Goal: Task Accomplishment & Management: Manage account settings

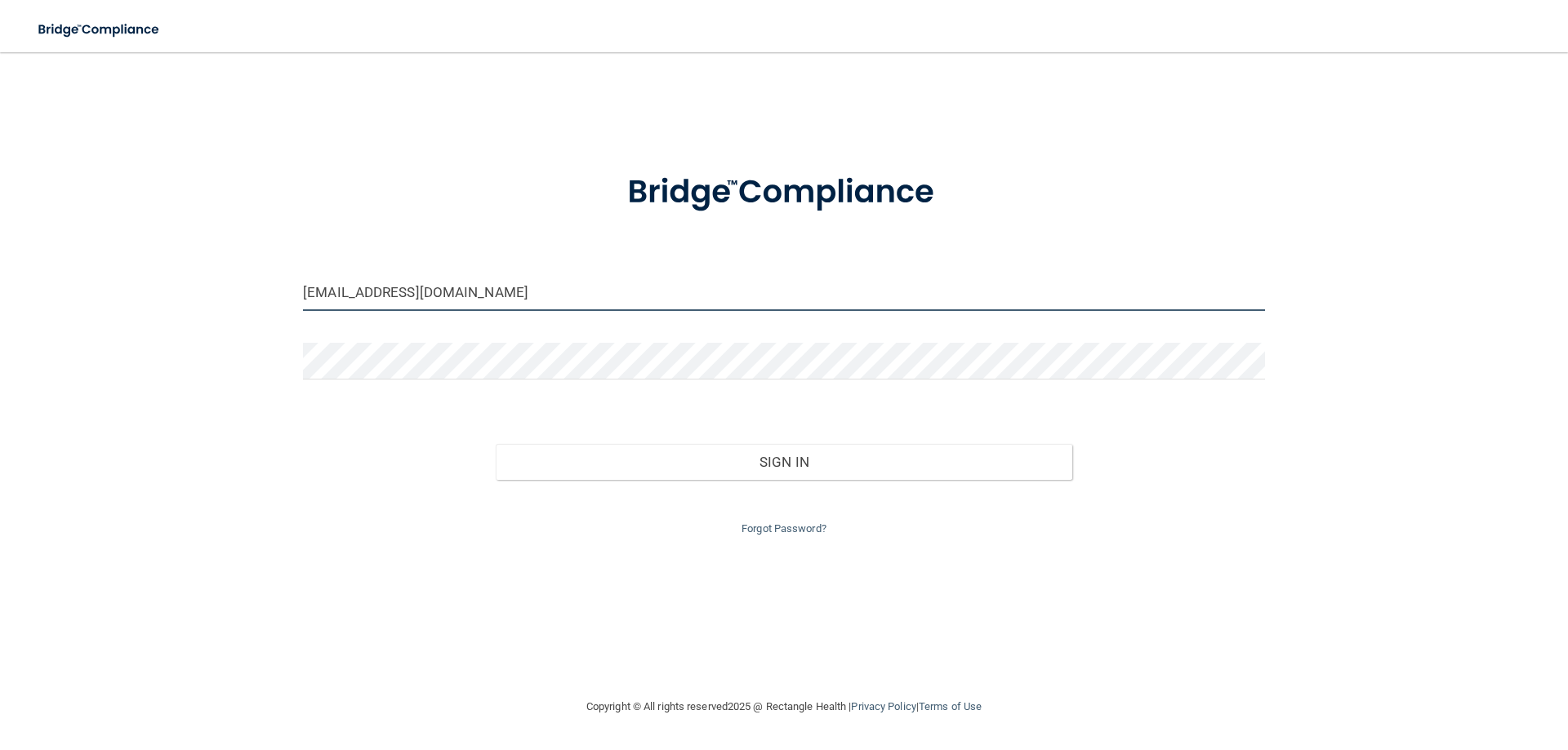
drag, startPoint x: 503, startPoint y: 291, endPoint x: 104, endPoint y: 358, distance: 404.6
click at [104, 358] on div "[EMAIL_ADDRESS][DOMAIN_NAME] Invalid email/password. You don't have permission …" at bounding box center [784, 375] width 1502 height 612
type input "l"
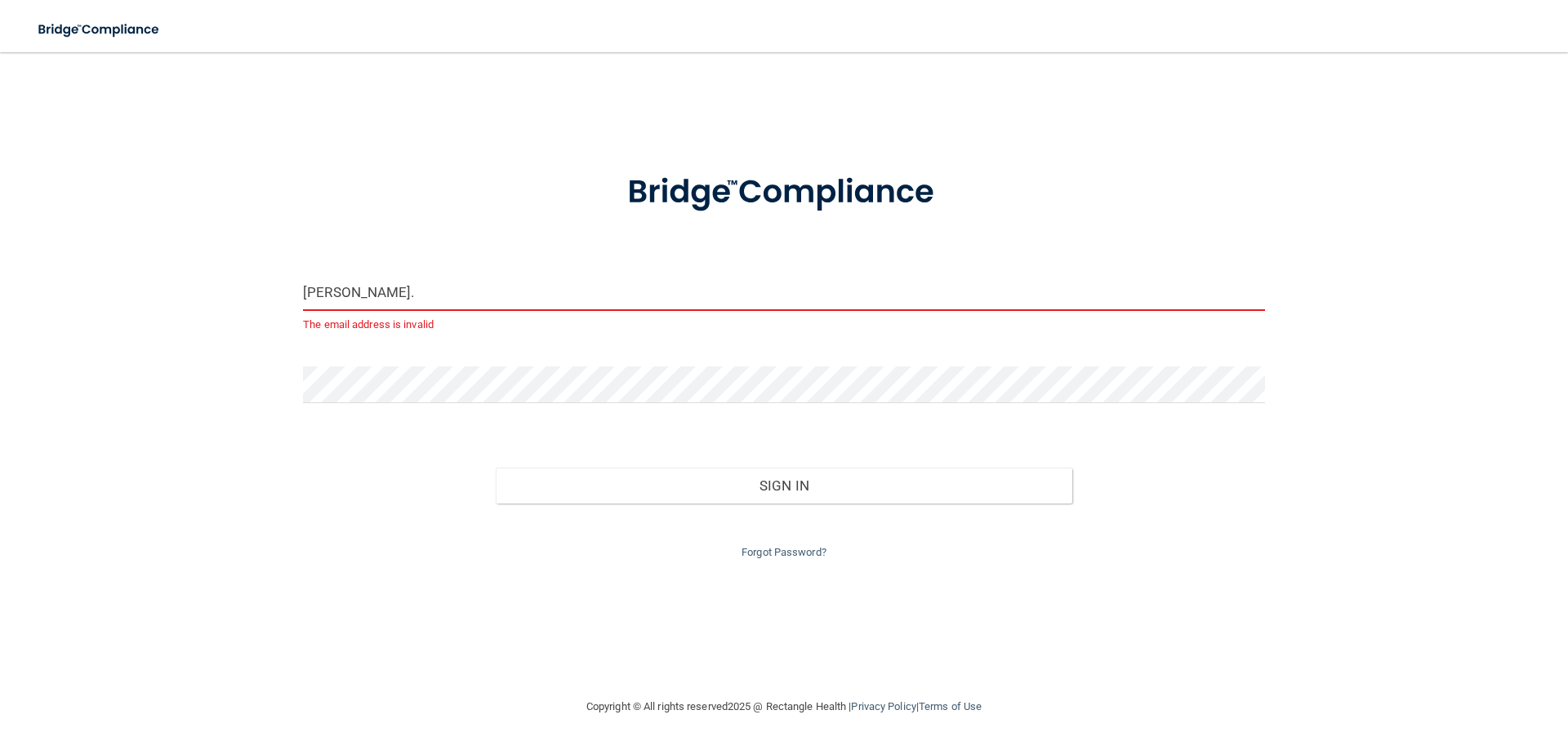
type input "[PERSON_NAME][EMAIL_ADDRESS][DOMAIN_NAME]"
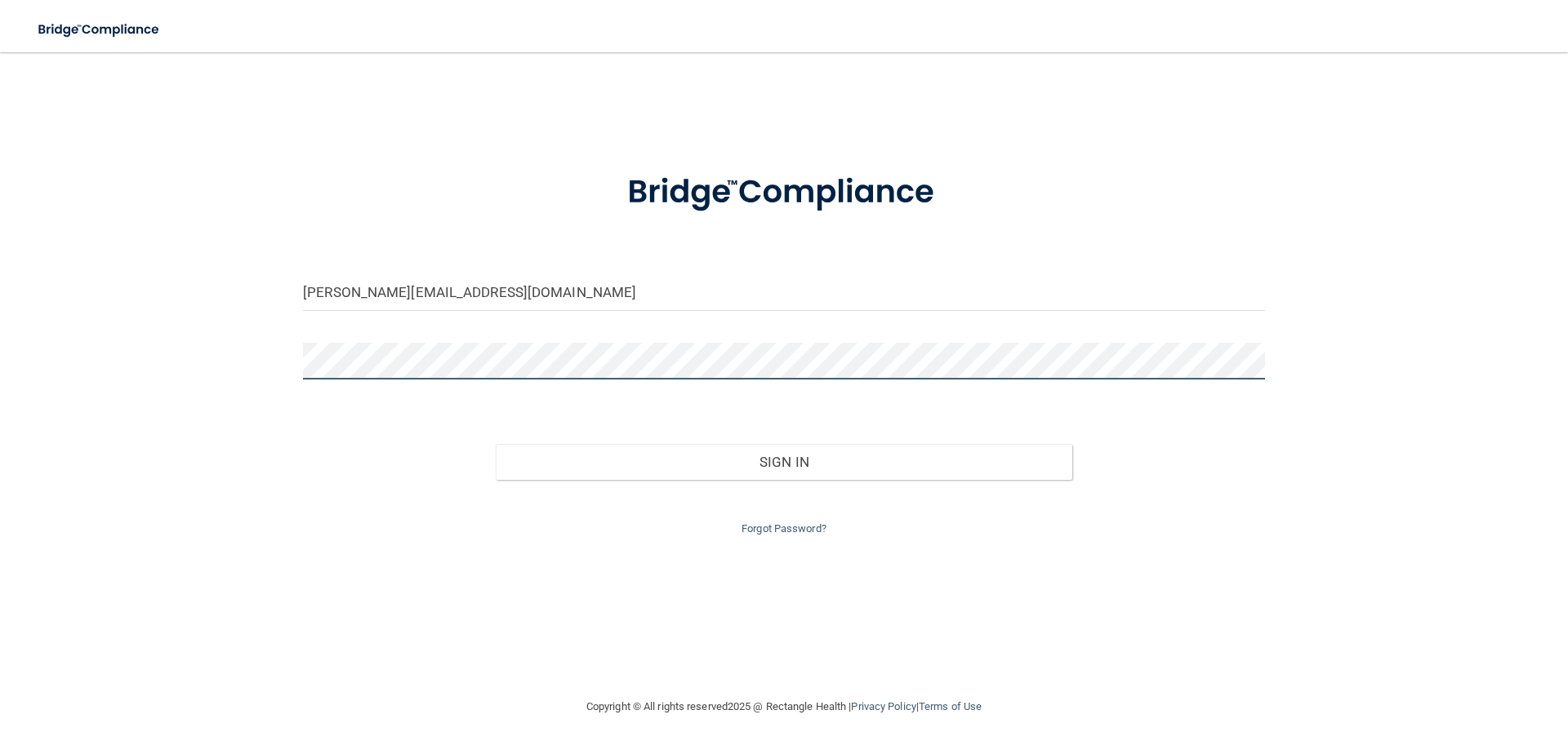
click at [197, 396] on div "[PERSON_NAME][EMAIL_ADDRESS][DOMAIN_NAME] Invalid email/password. You don't hav…" at bounding box center [784, 375] width 1502 height 612
click at [496, 444] on button "Sign In" at bounding box center [784, 461] width 577 height 36
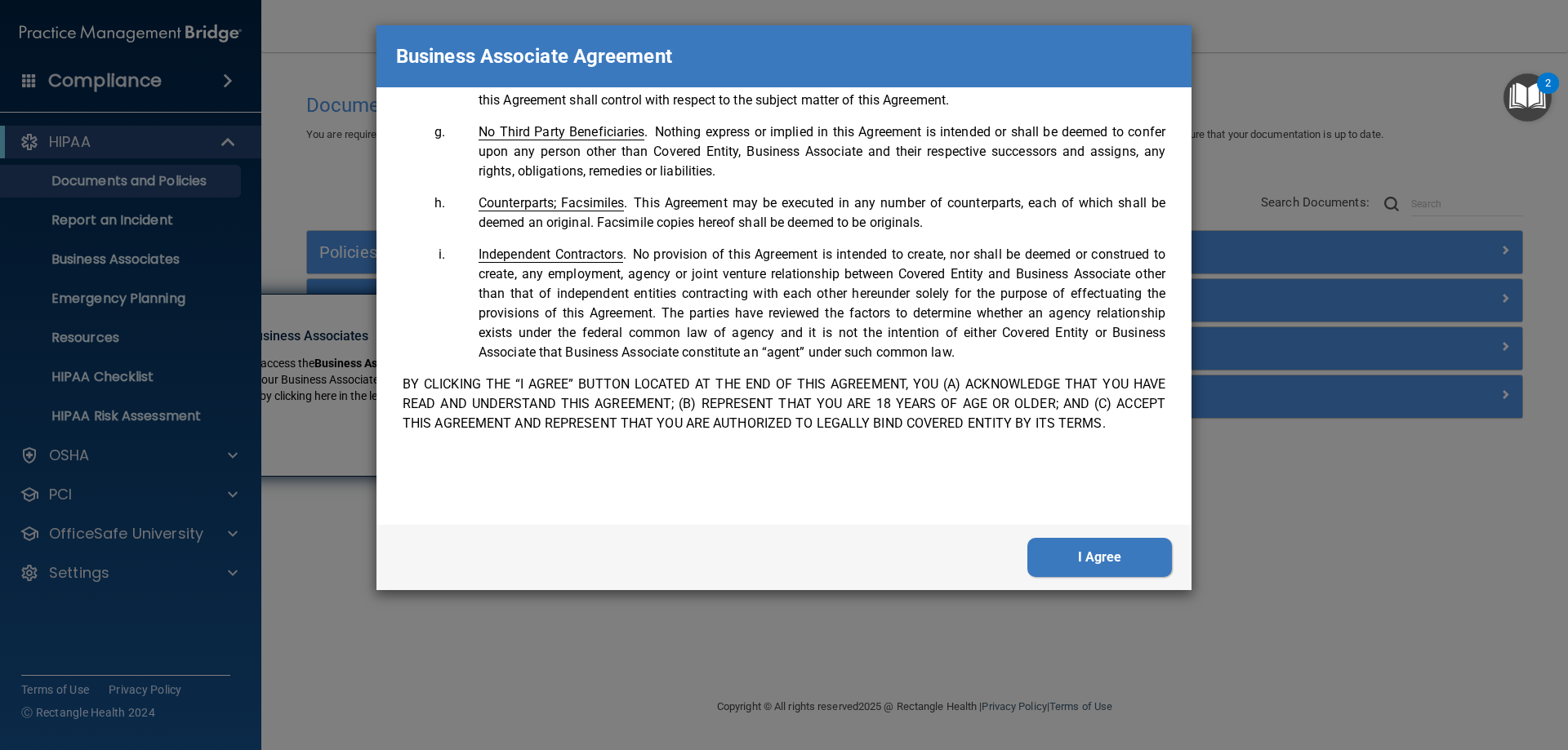
scroll to position [3085, 0]
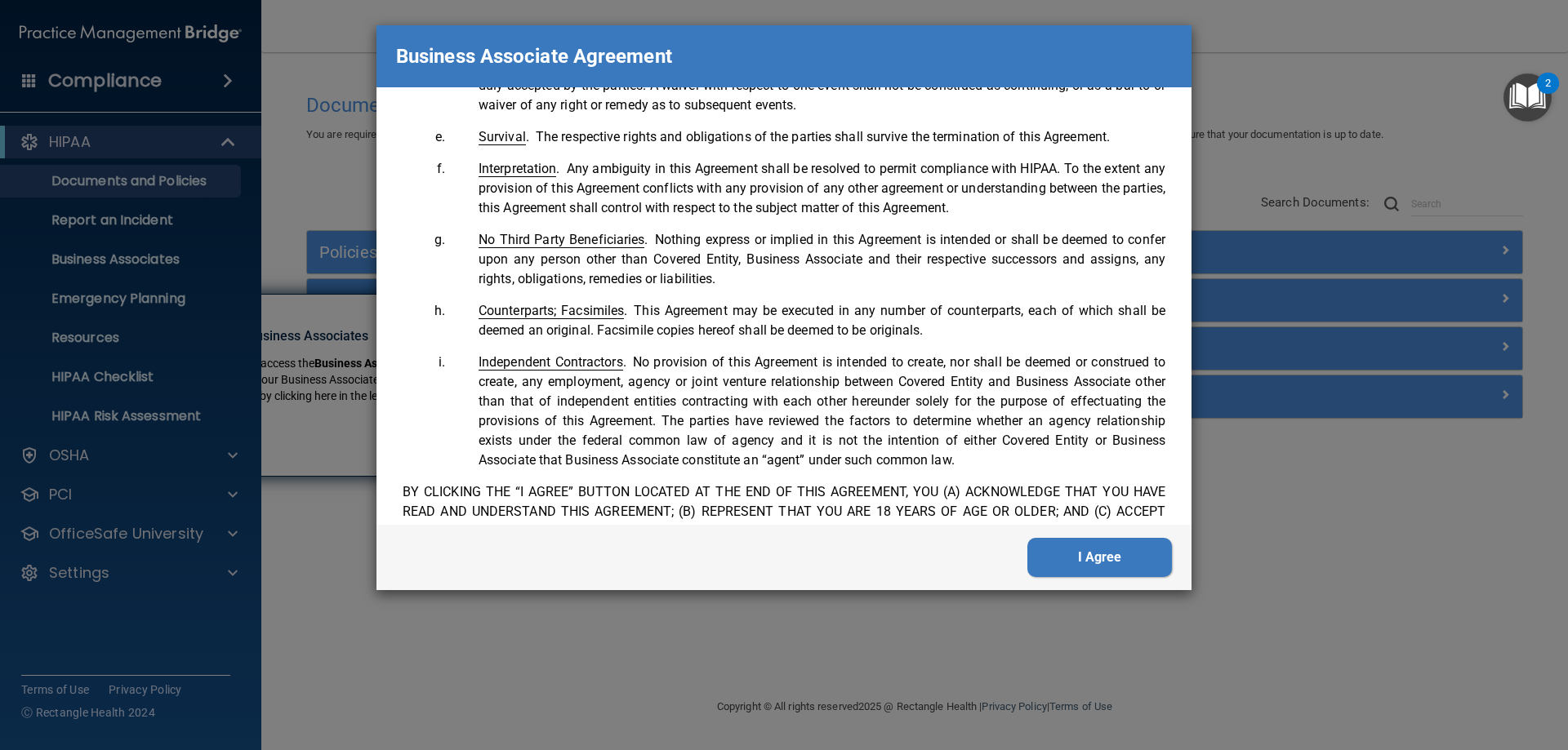
click at [1086, 563] on button "I Agree" at bounding box center [1099, 558] width 145 height 39
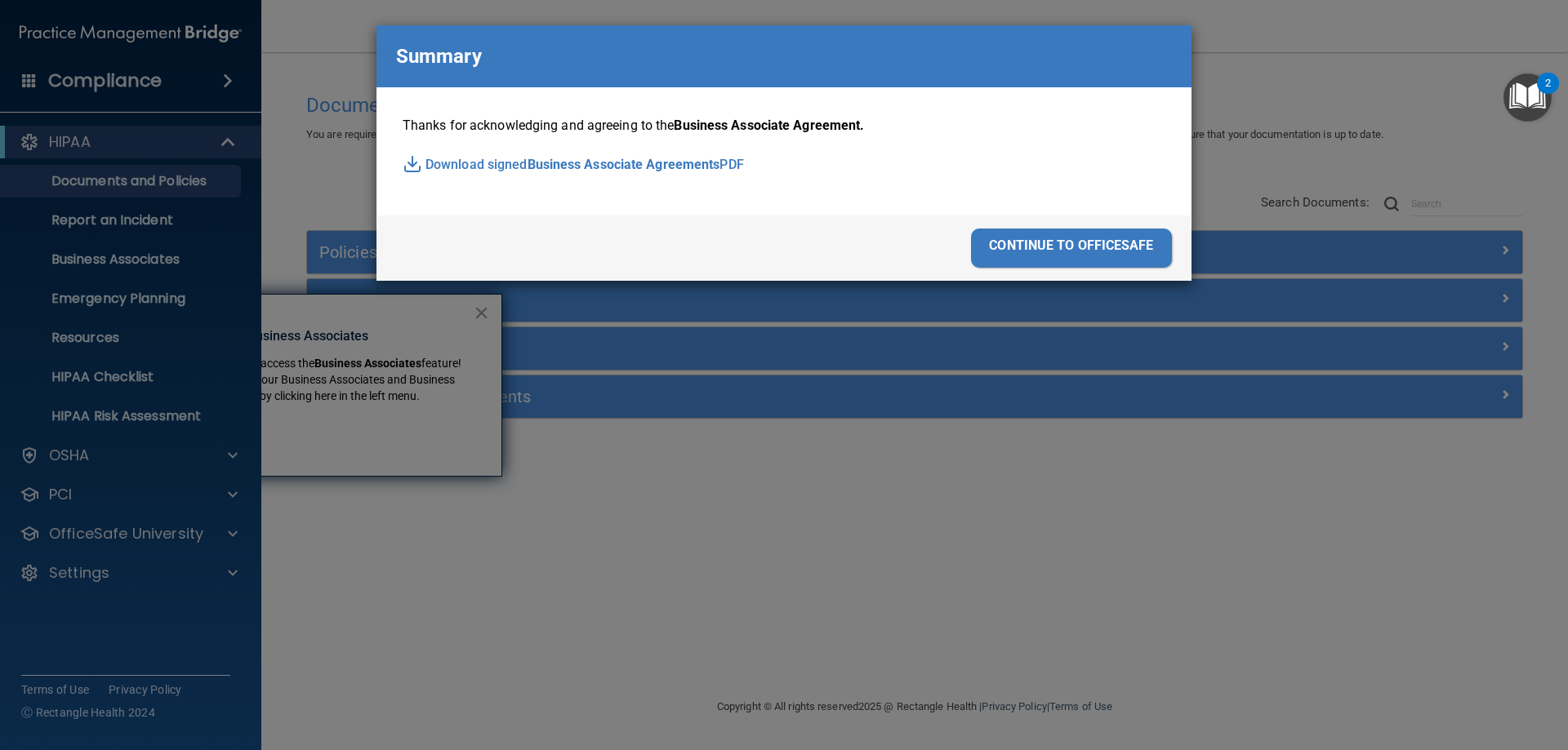
click at [1072, 259] on div "continue to officesafe" at bounding box center [1071, 248] width 201 height 39
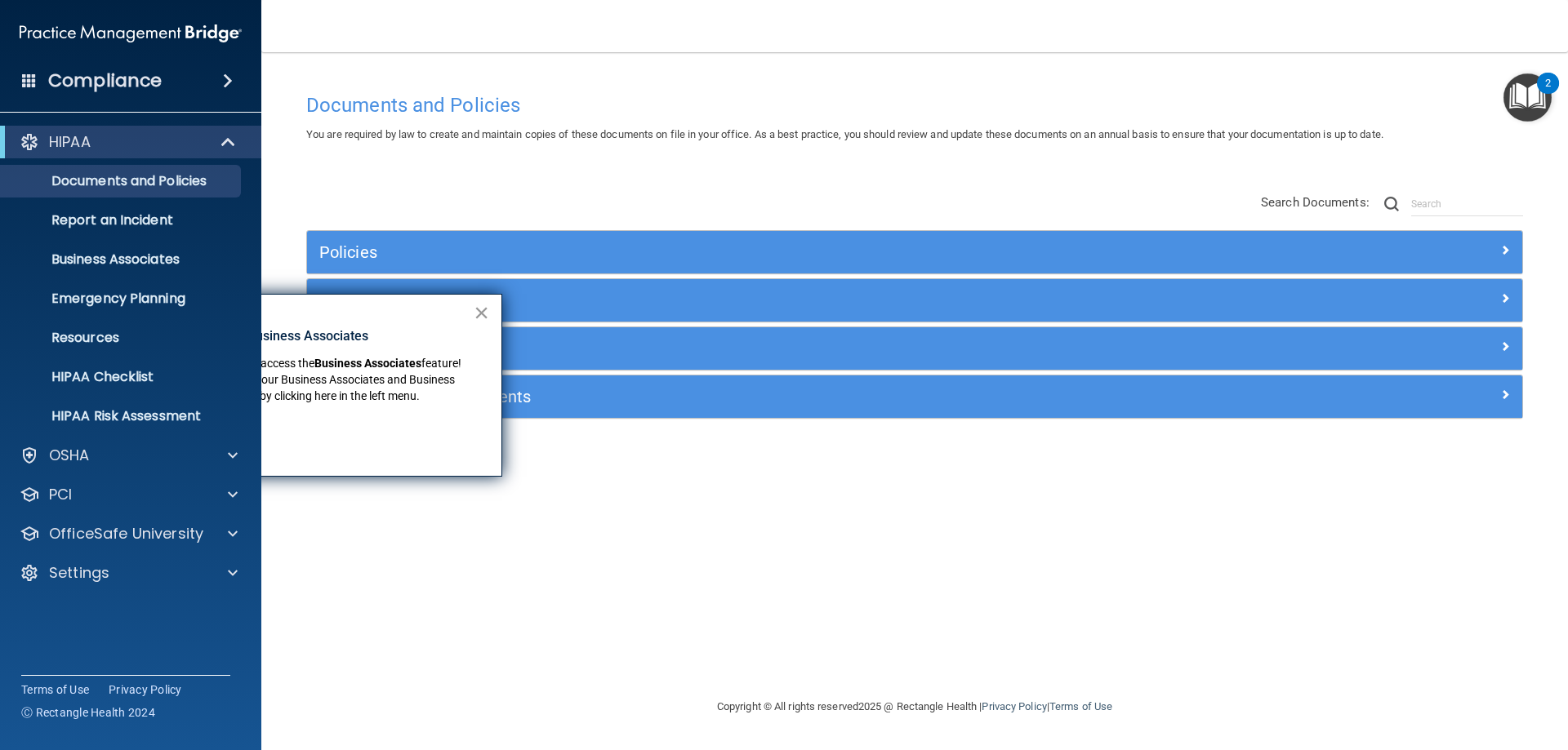
click at [484, 312] on button "×" at bounding box center [482, 313] width 16 height 26
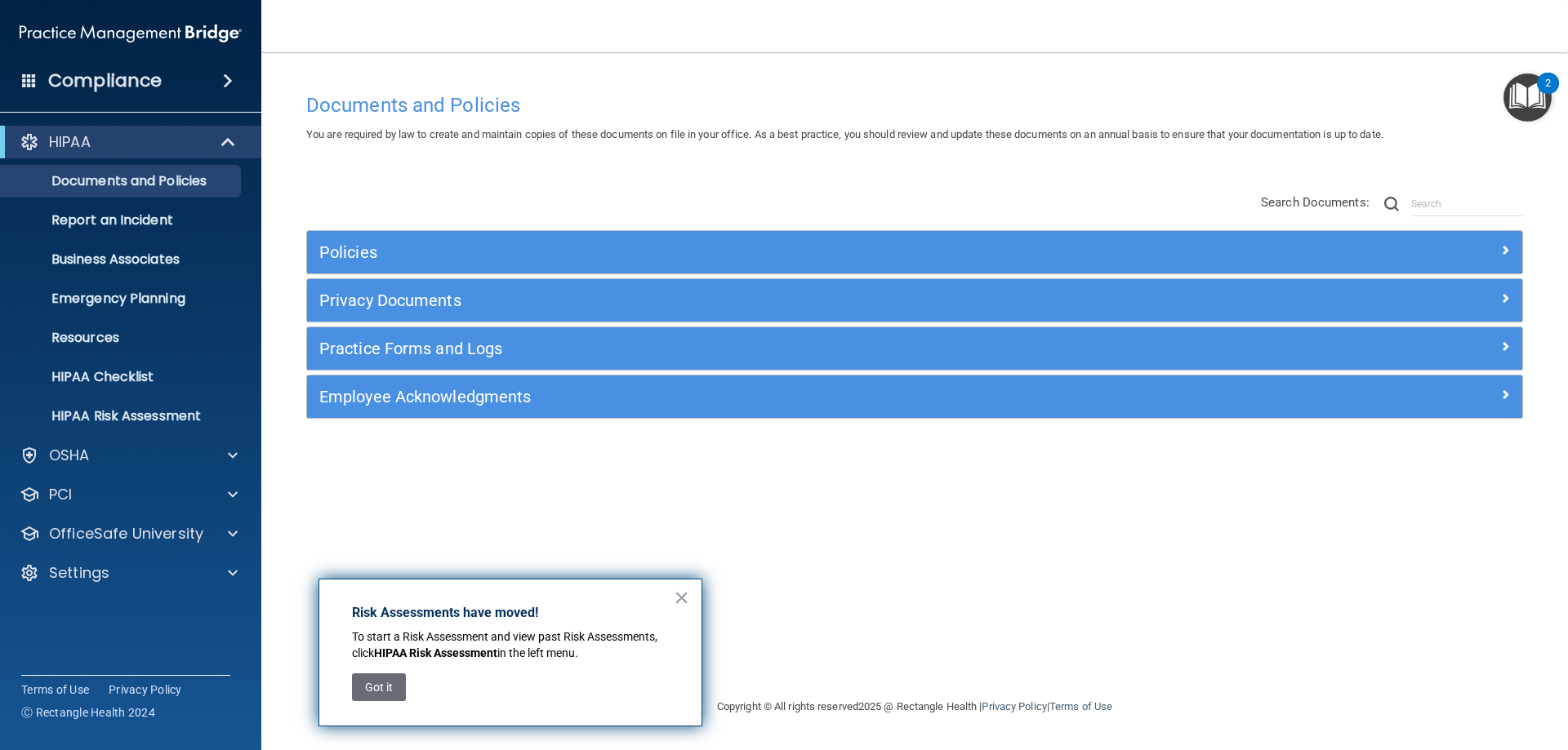
click at [492, 524] on div "Documents and Policies You are required by law to create and maintain copies of…" at bounding box center [914, 391] width 1241 height 612
click at [384, 681] on button "Got it" at bounding box center [379, 686] width 54 height 27
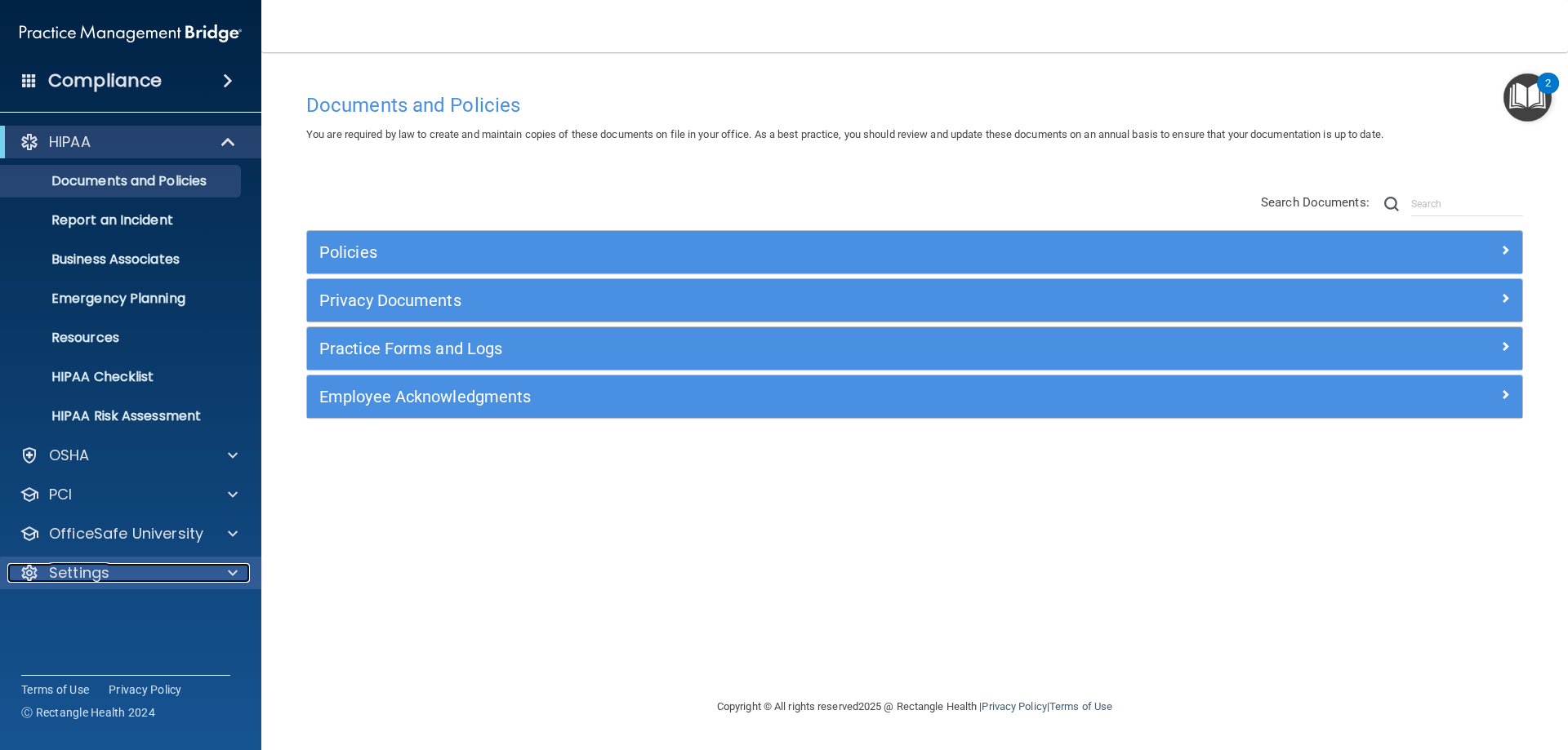
click at [110, 573] on div "Settings" at bounding box center [108, 573] width 202 height 19
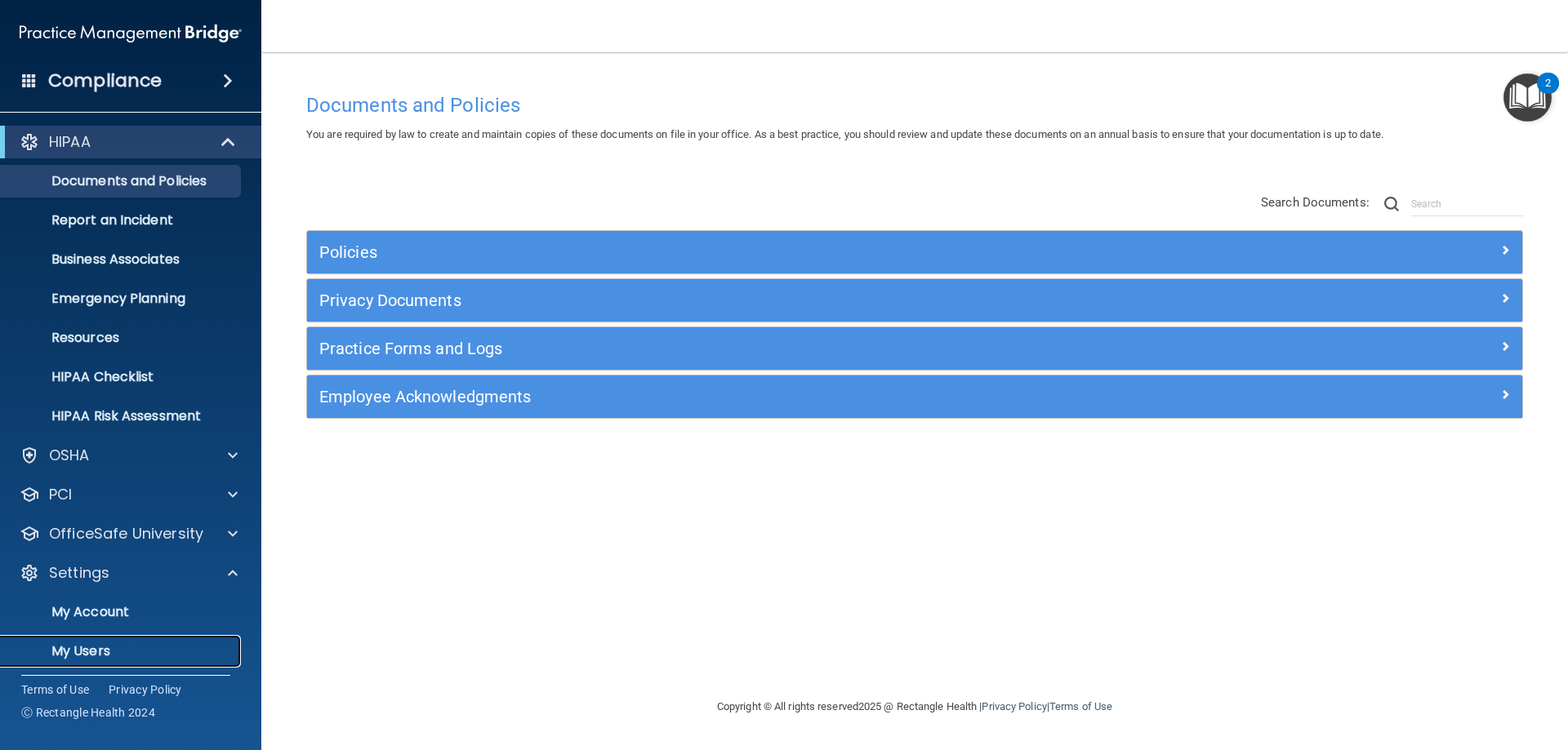
click at [110, 652] on p "My Users" at bounding box center [122, 651] width 223 height 17
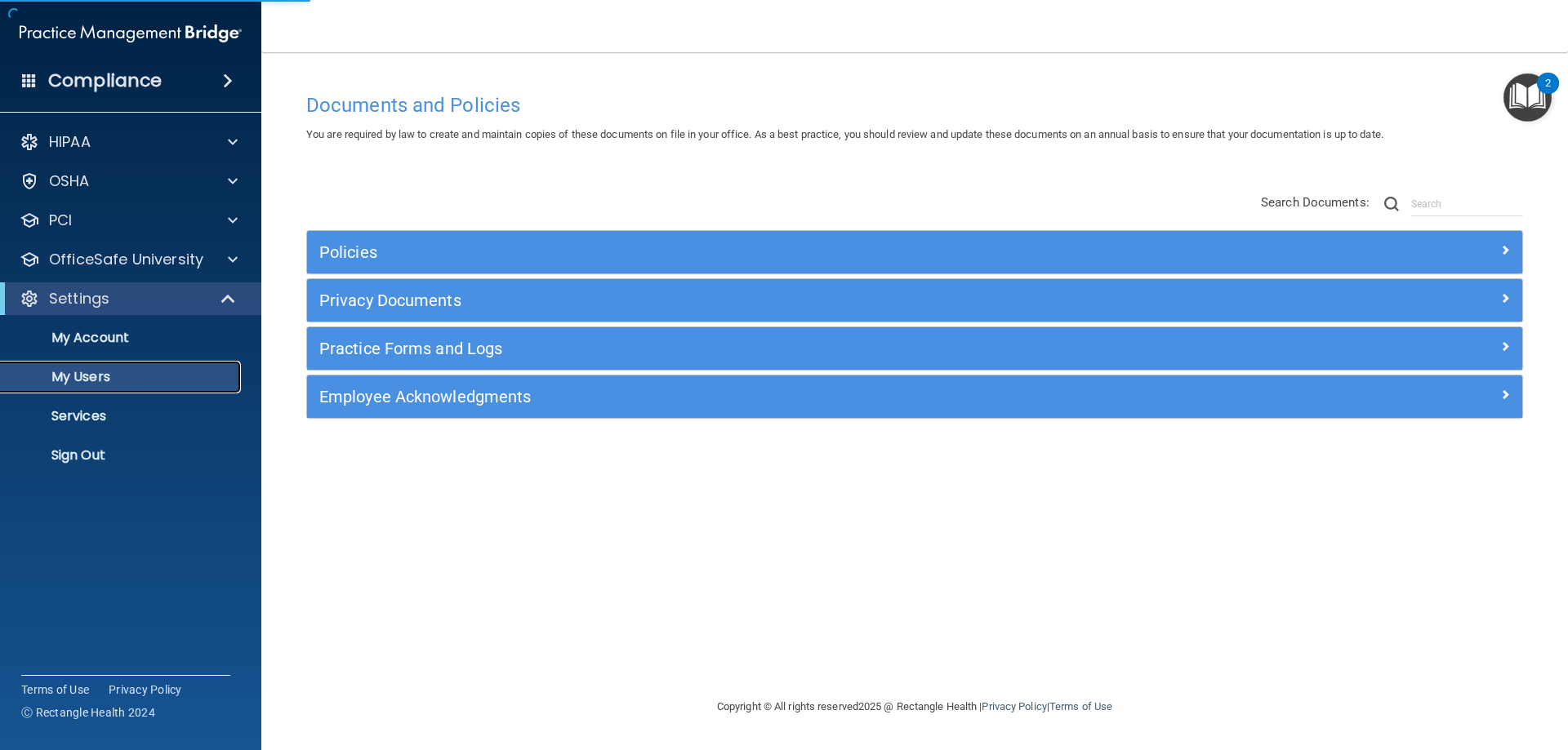
select select "20"
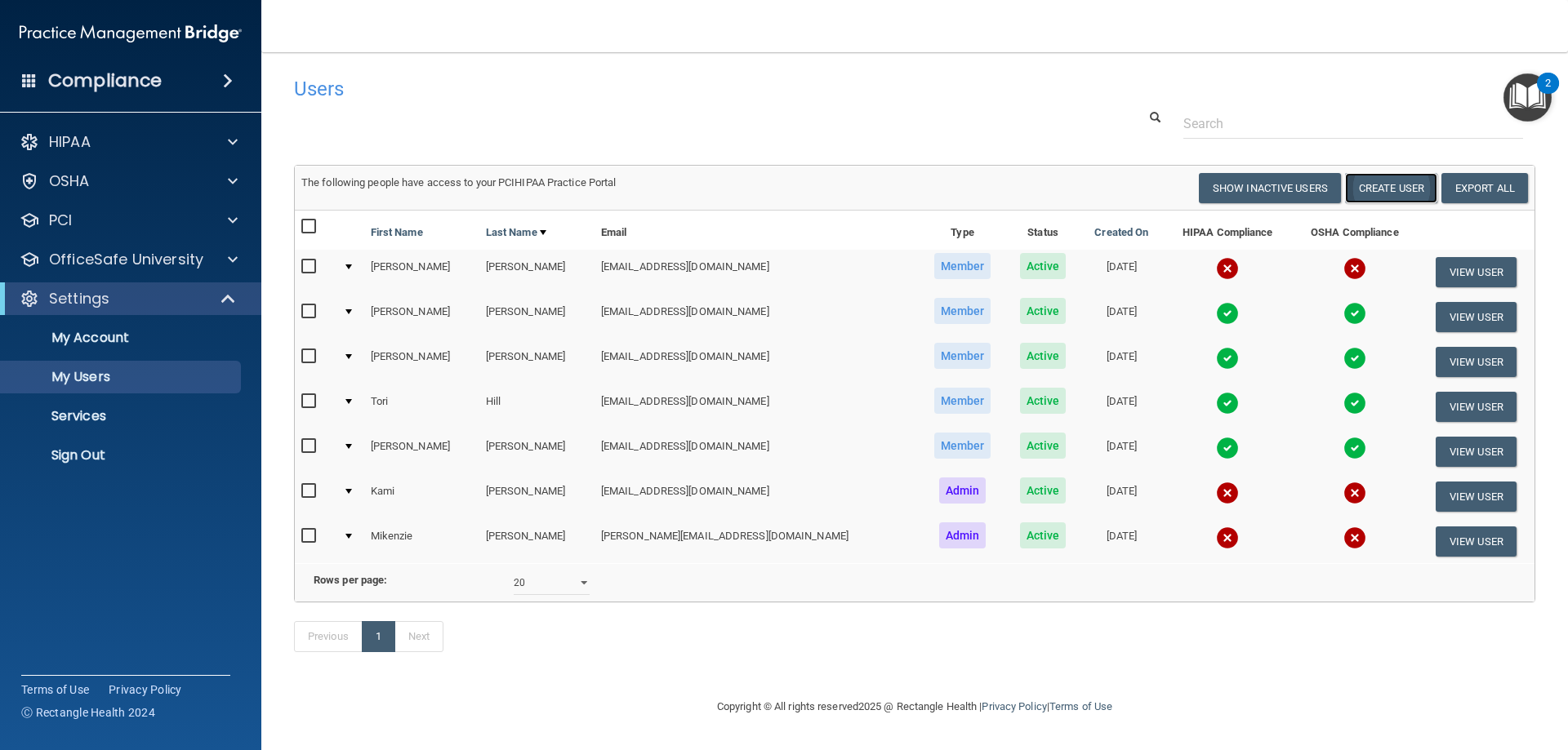
click at [1388, 187] on button "Create User" at bounding box center [1391, 188] width 93 height 30
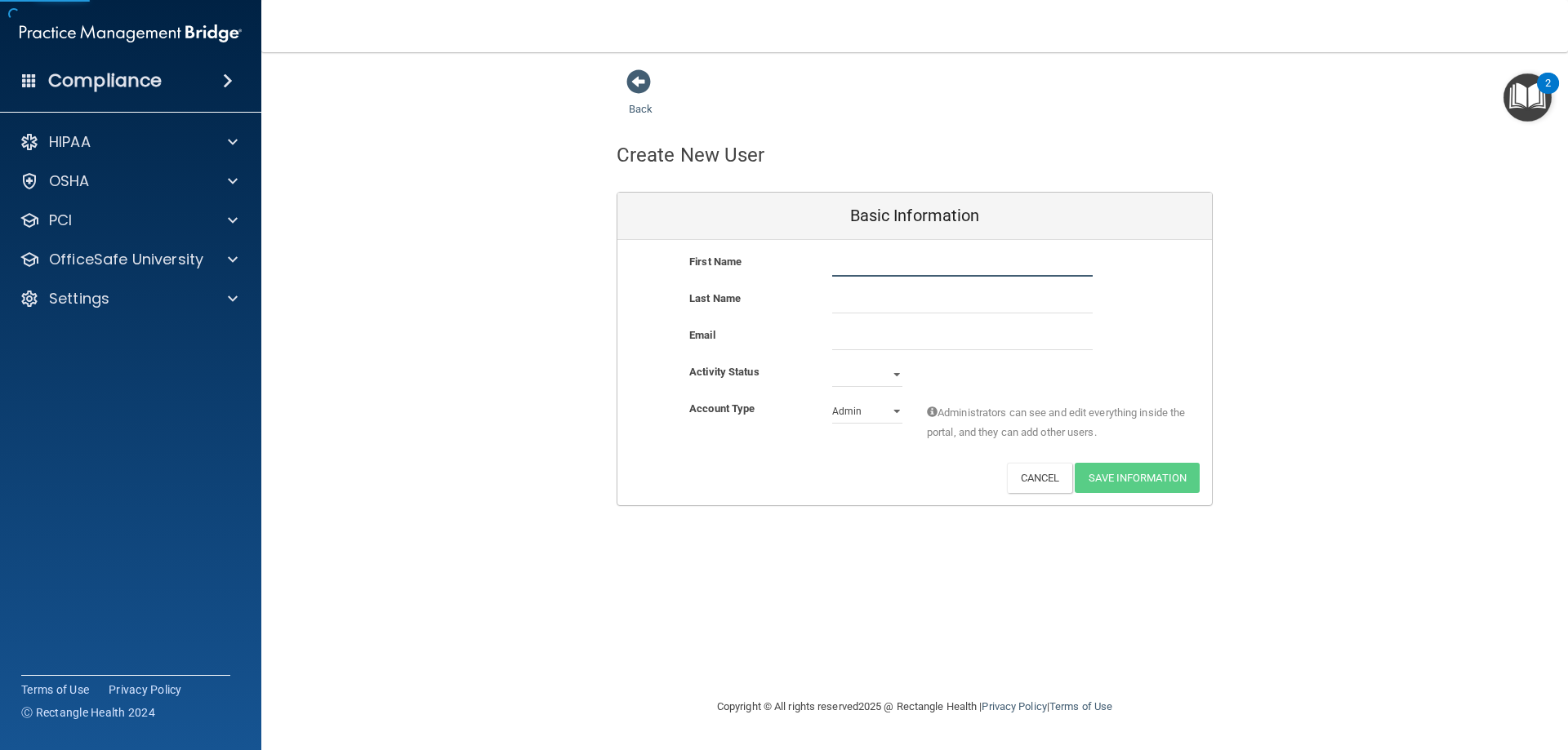
click at [899, 257] on input "text" at bounding box center [962, 265] width 260 height 25
type input "[PERSON_NAME]"
click at [868, 341] on input "email" at bounding box center [962, 338] width 260 height 25
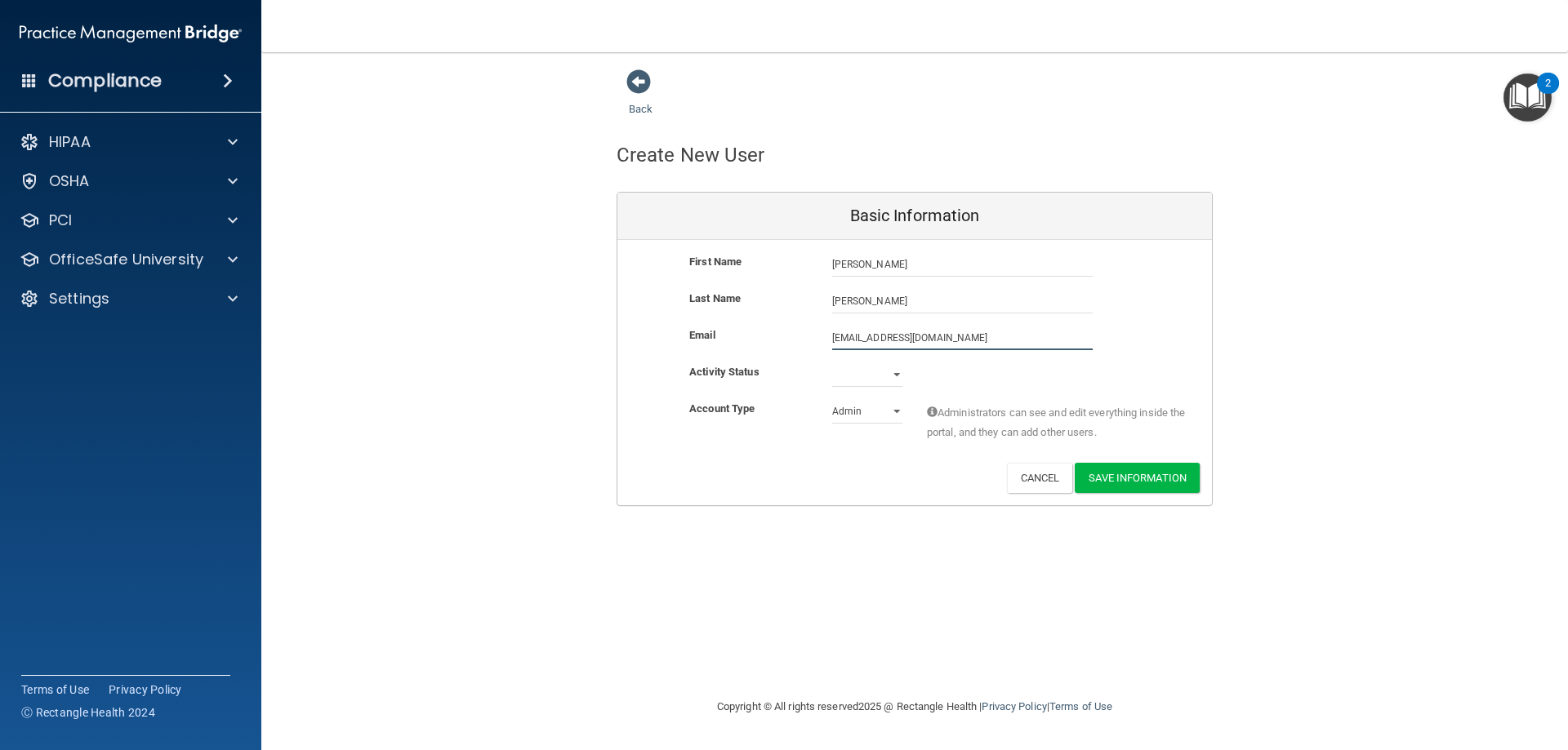
type input "[EMAIL_ADDRESS][DOMAIN_NAME]"
click at [892, 374] on select "Active Inactive" at bounding box center [867, 375] width 71 height 25
select select "active"
click at [832, 363] on select "Active Inactive" at bounding box center [867, 375] width 71 height 25
click at [897, 410] on select "Admin Member" at bounding box center [867, 411] width 71 height 25
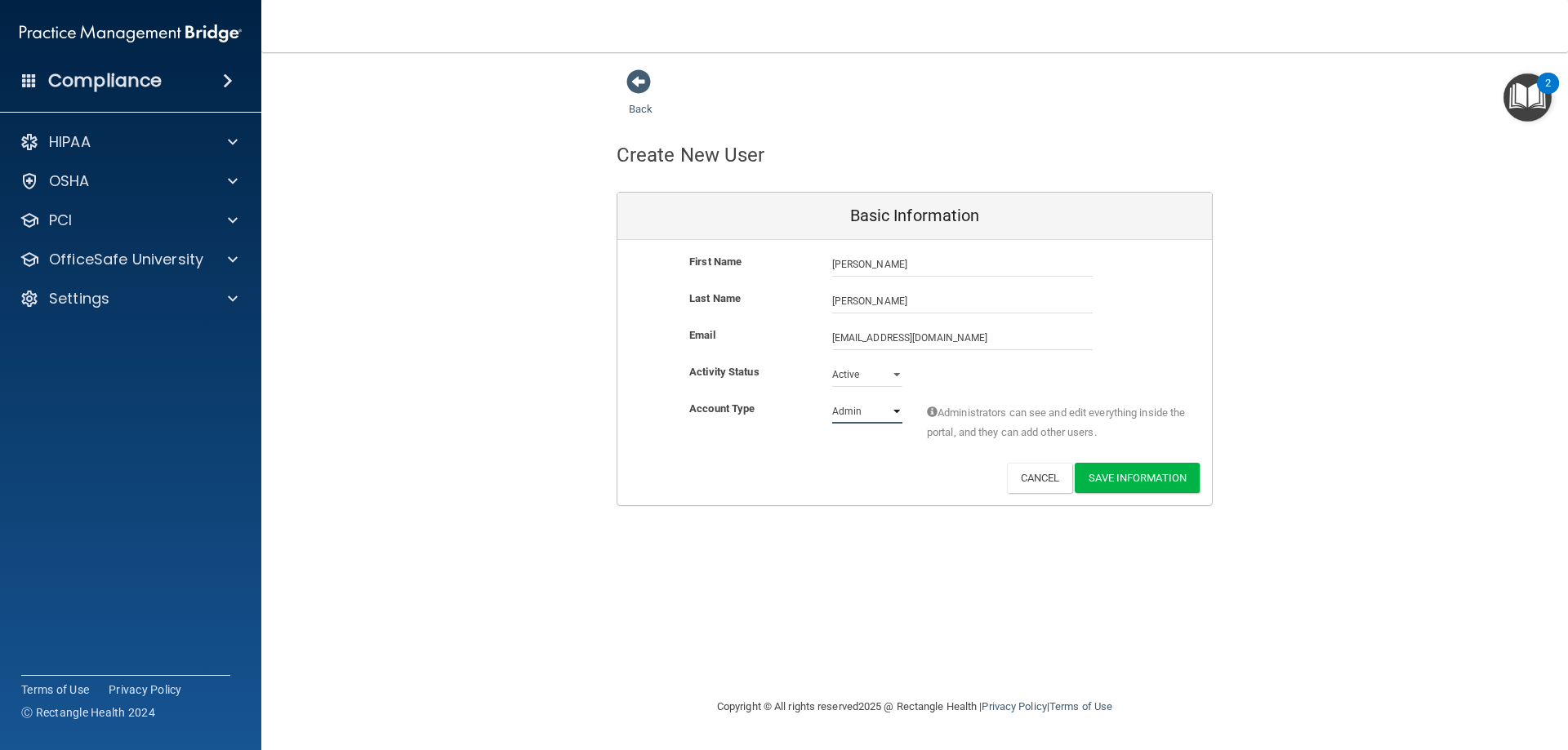
select select "practice_member"
click at [832, 399] on select "Admin Member" at bounding box center [867, 411] width 71 height 25
click at [1123, 484] on button "Save Information" at bounding box center [1137, 478] width 125 height 30
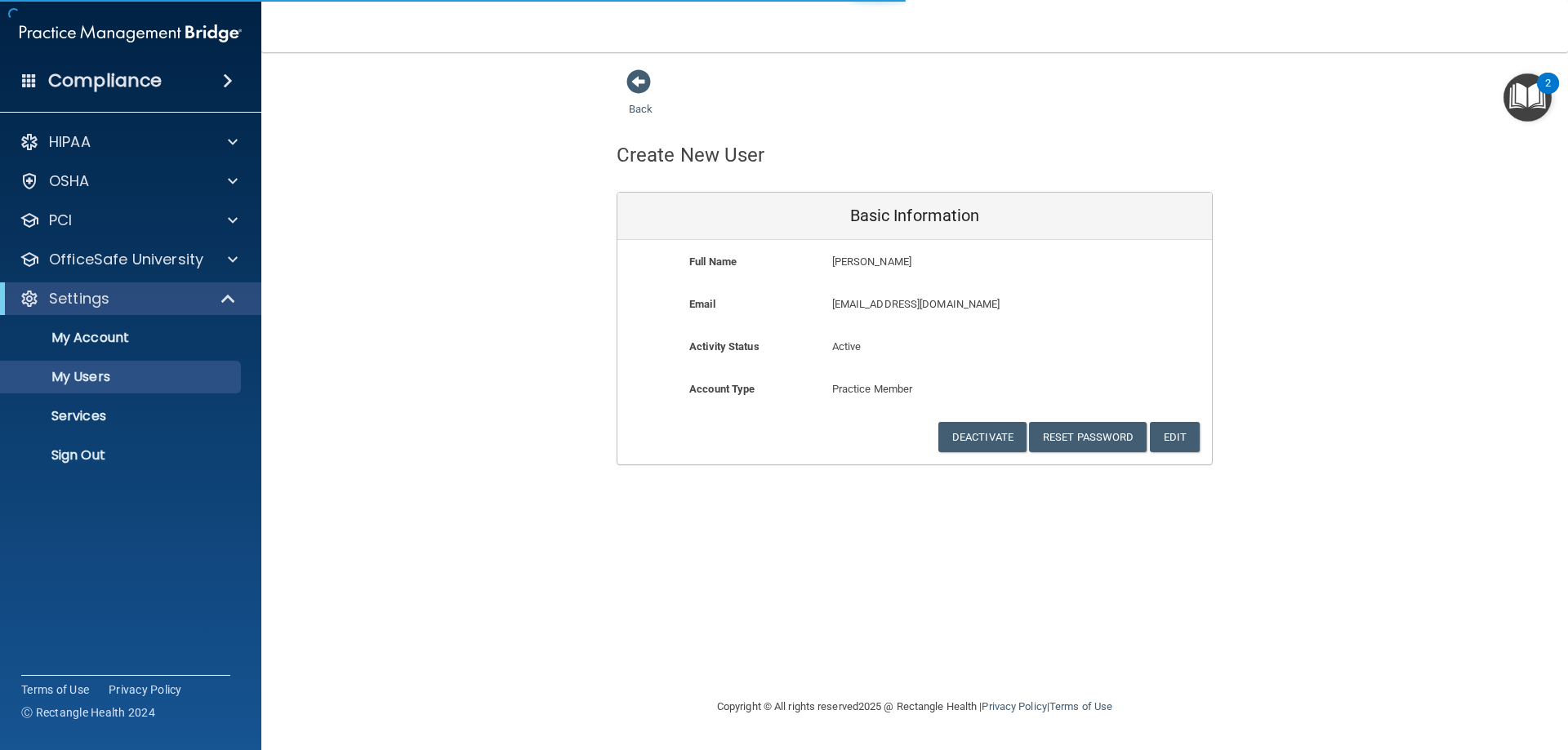
select select "20"
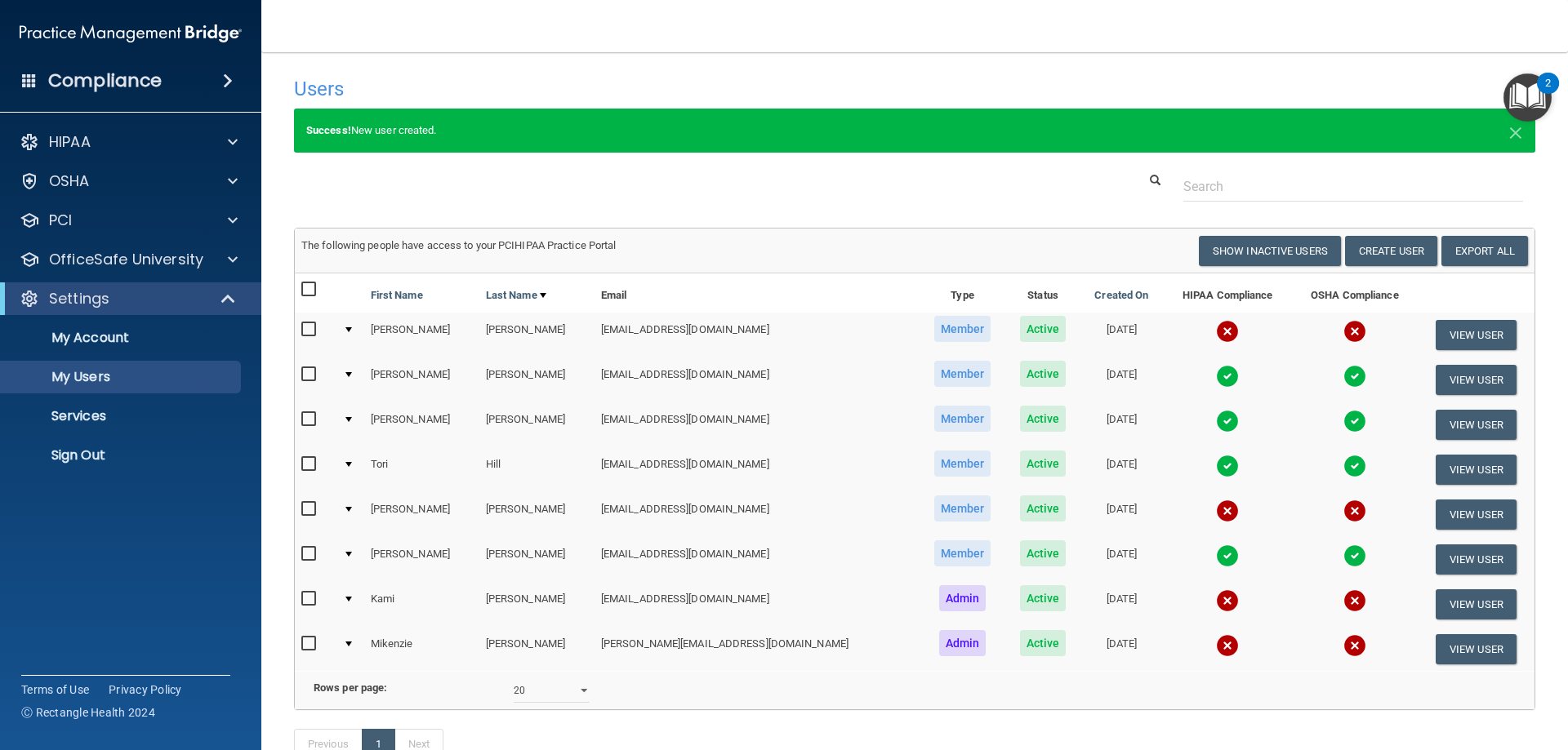
click at [1530, 81] on img "Open Resource Center, 2 new notifications" at bounding box center [1527, 97] width 49 height 49
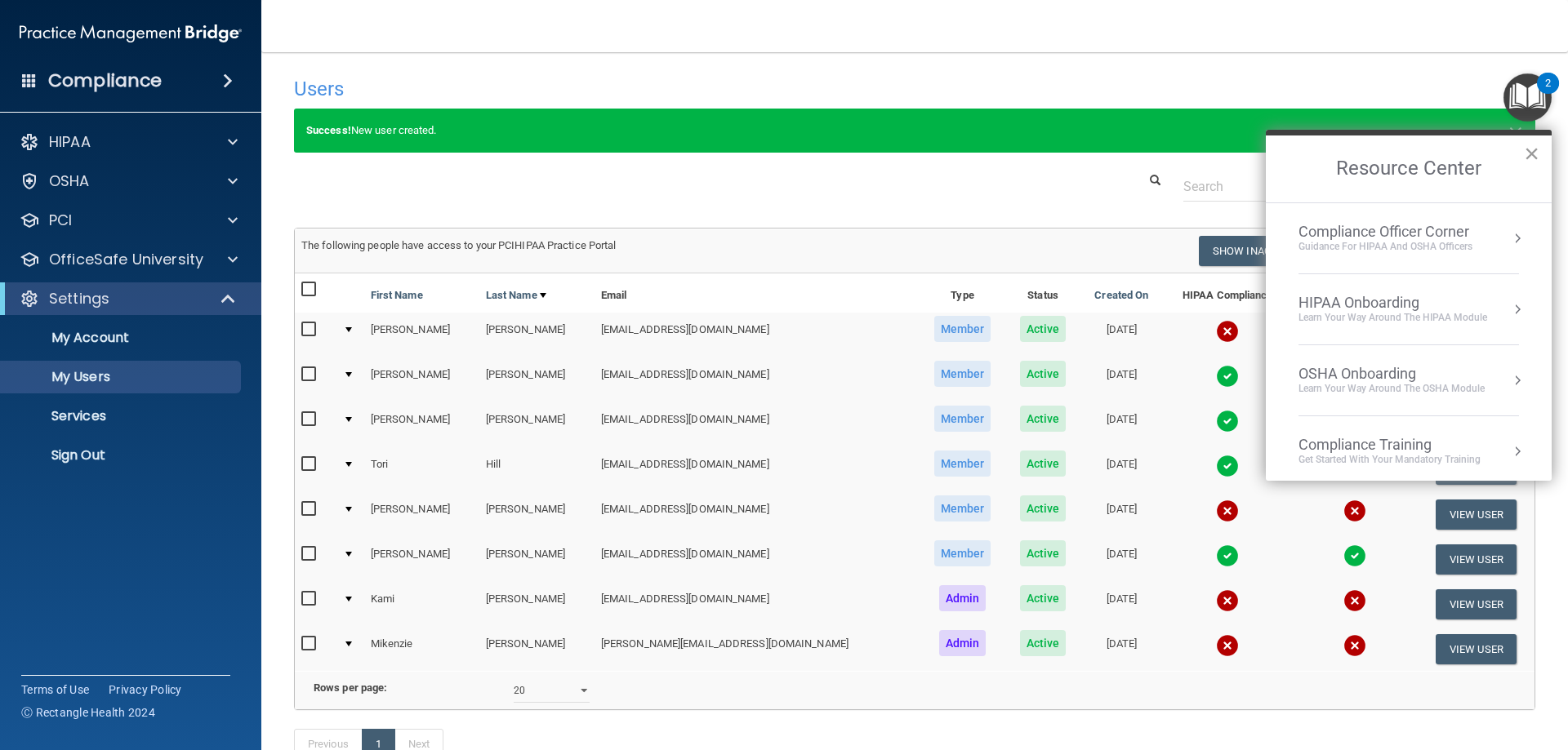
click at [1528, 154] on button "×" at bounding box center [1532, 154] width 16 height 26
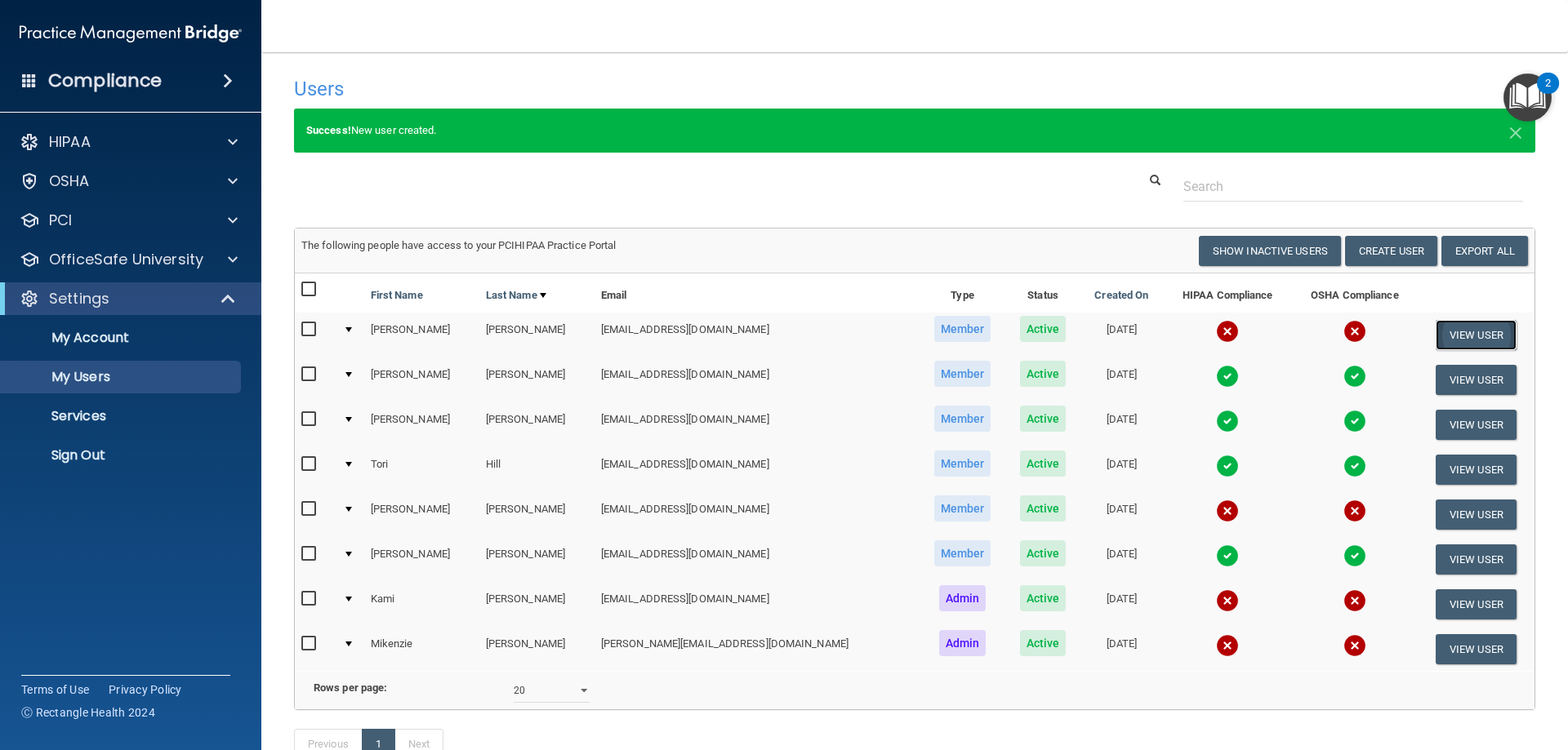
click at [1464, 334] on button "View User" at bounding box center [1476, 335] width 81 height 30
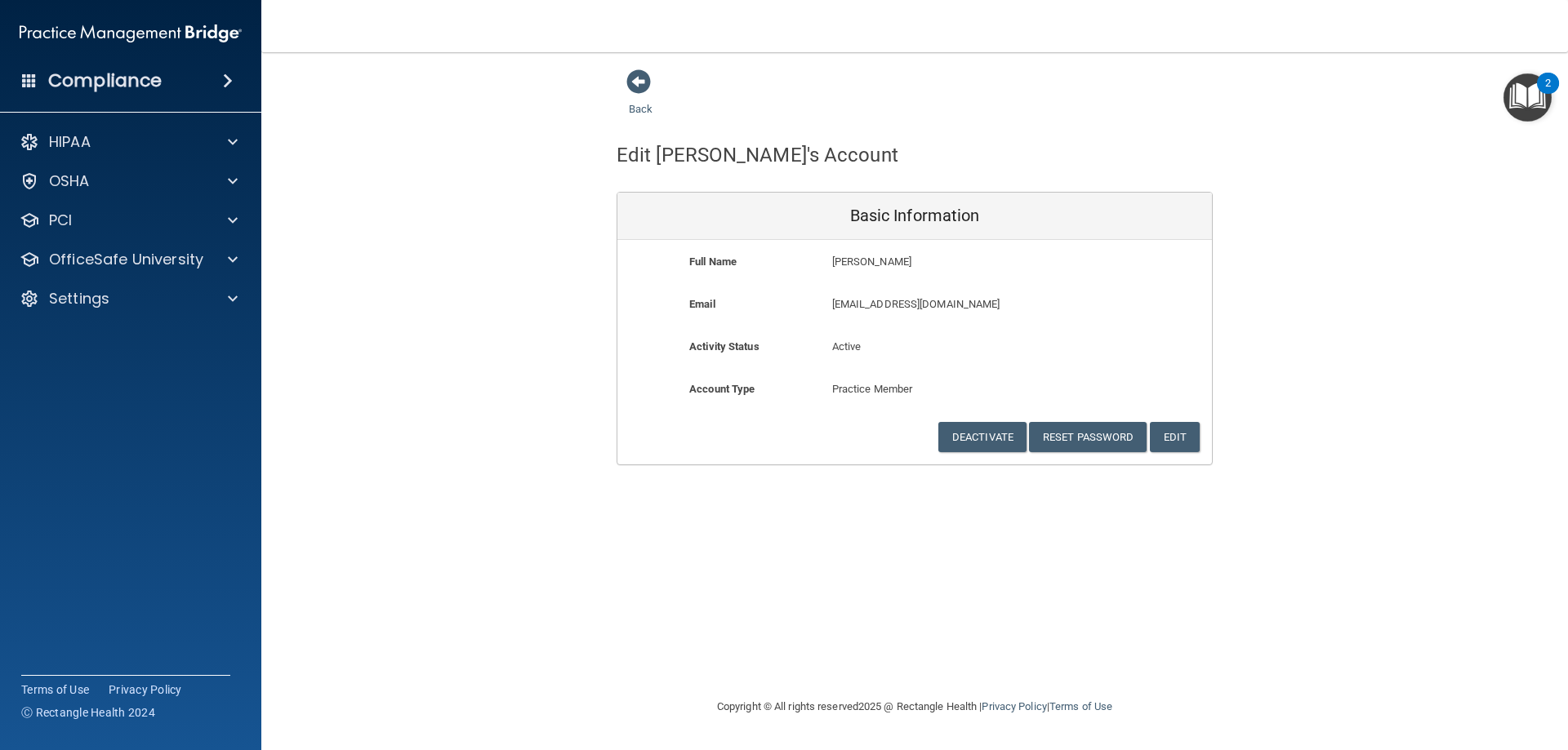
click at [1330, 138] on div "Back Edit Marissa's Account Basic Information Full Name Marissa Blake Marissa L…" at bounding box center [914, 267] width 1241 height 397
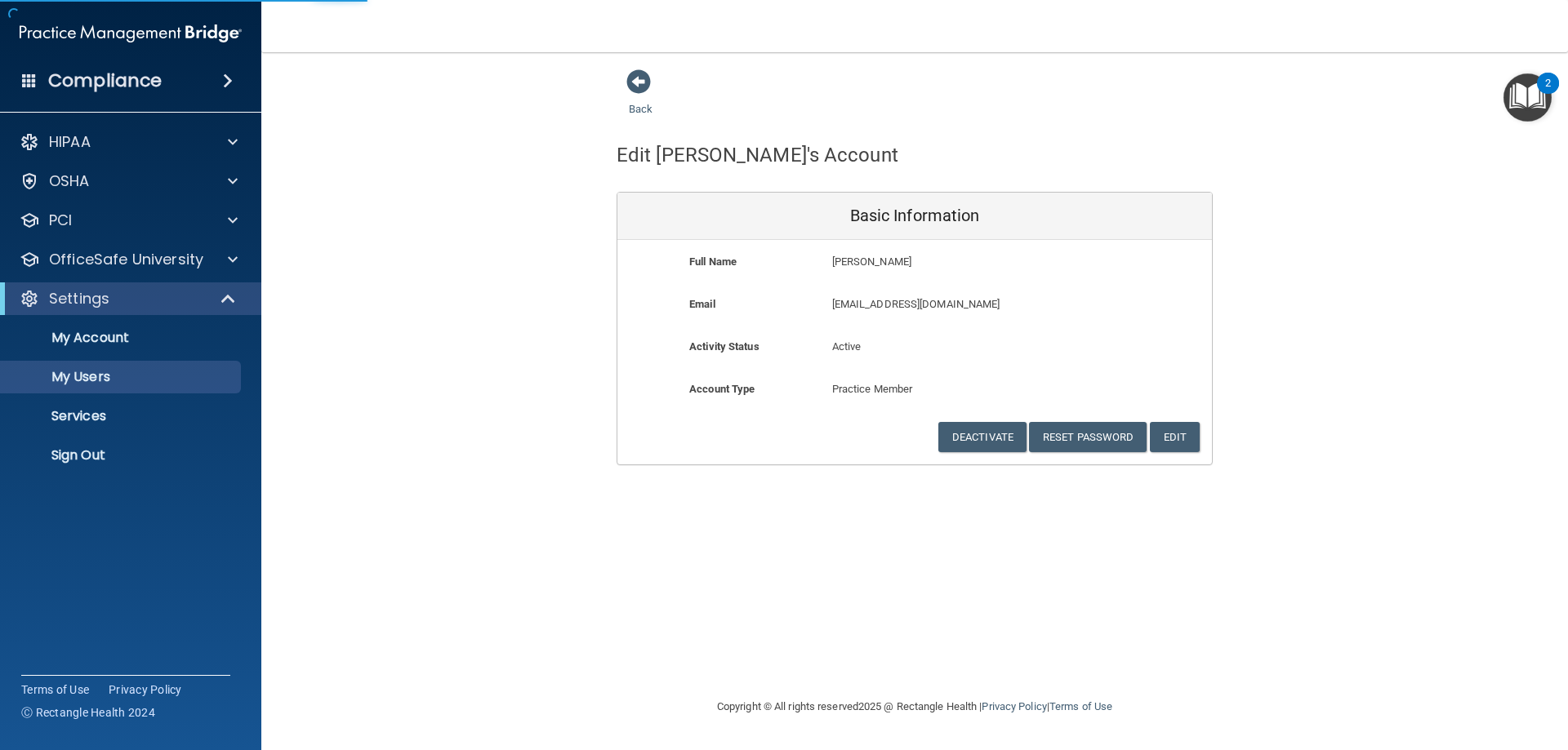
select select "20"
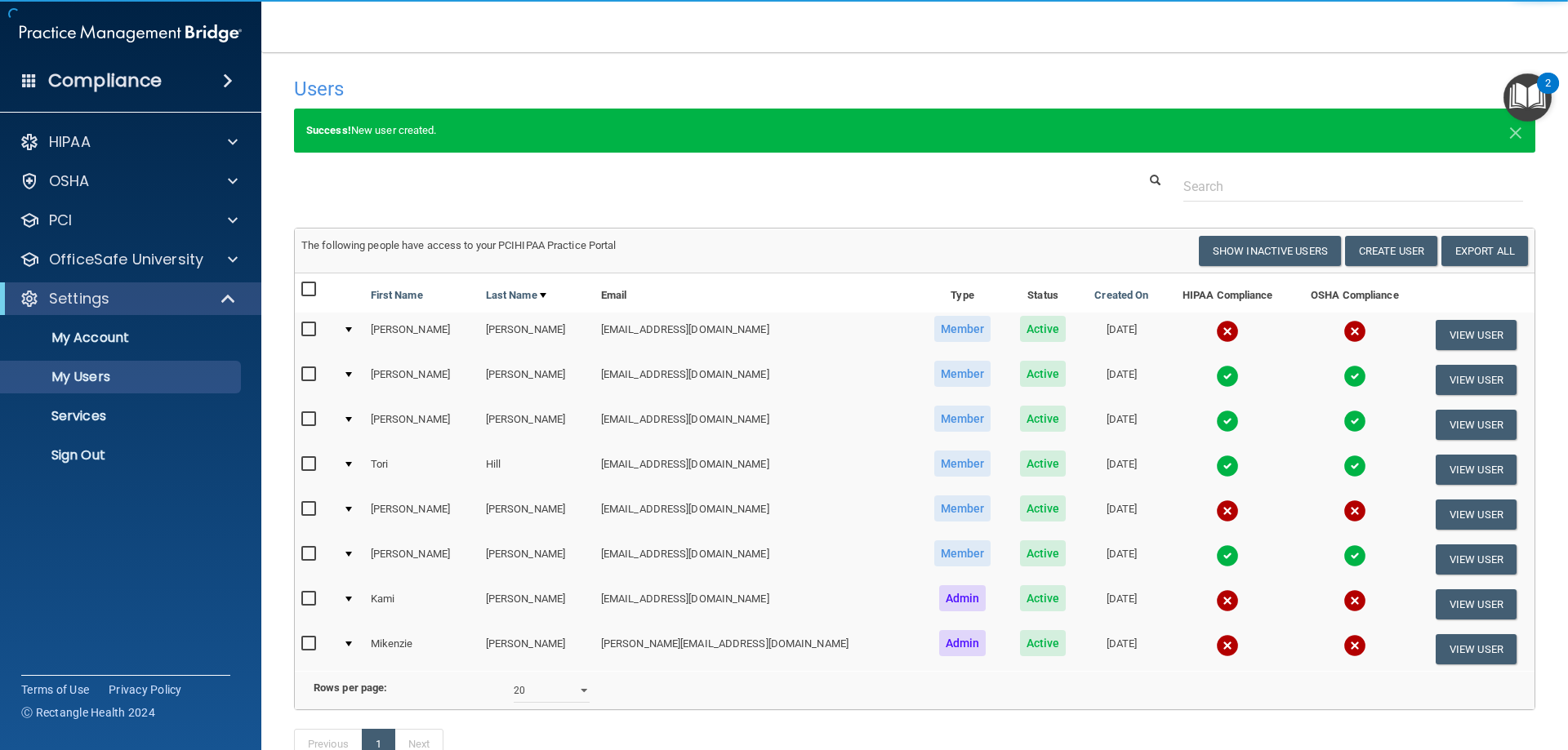
scroll to position [125, 0]
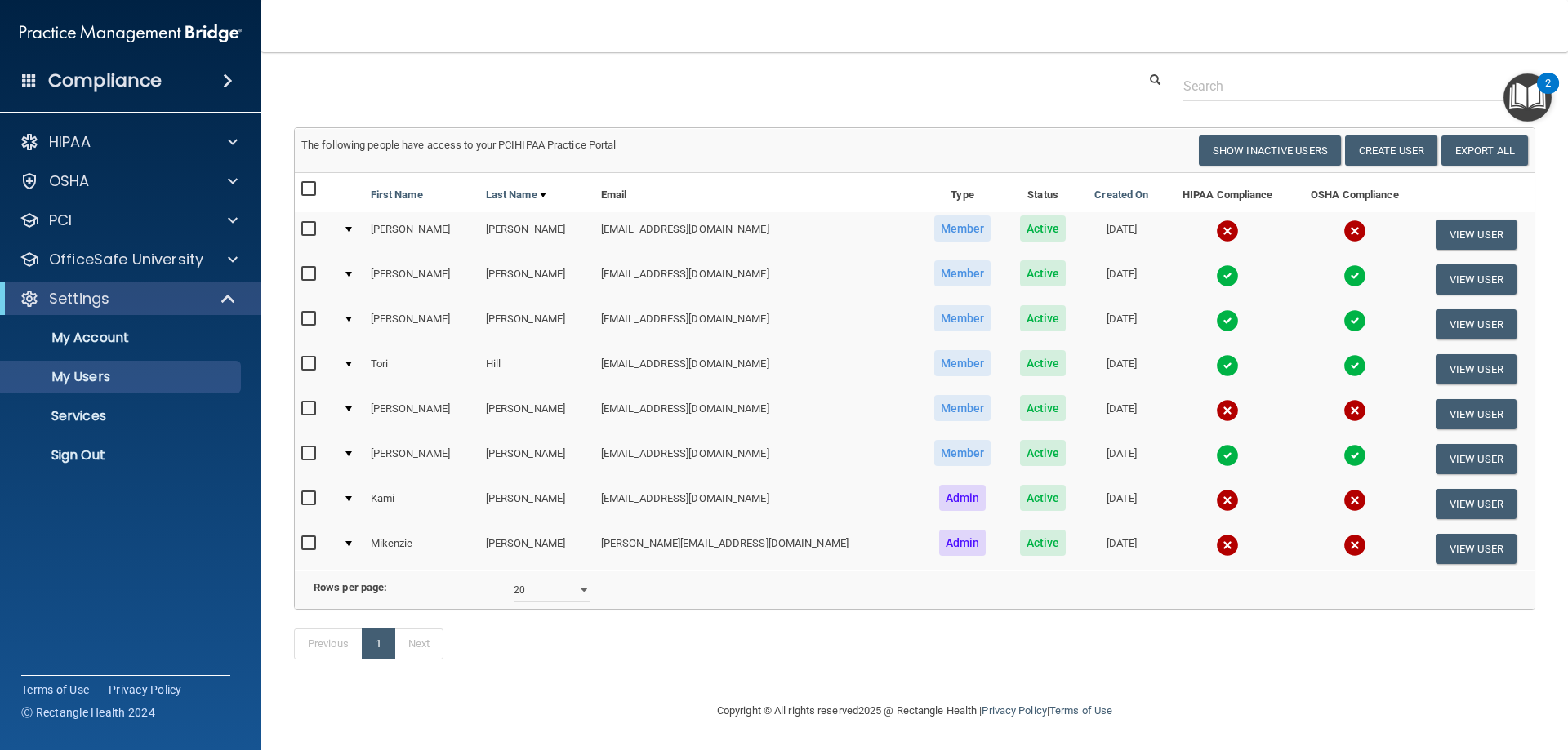
click at [304, 357] on input "checkbox" at bounding box center [310, 364] width 19 height 13
checkbox input "true"
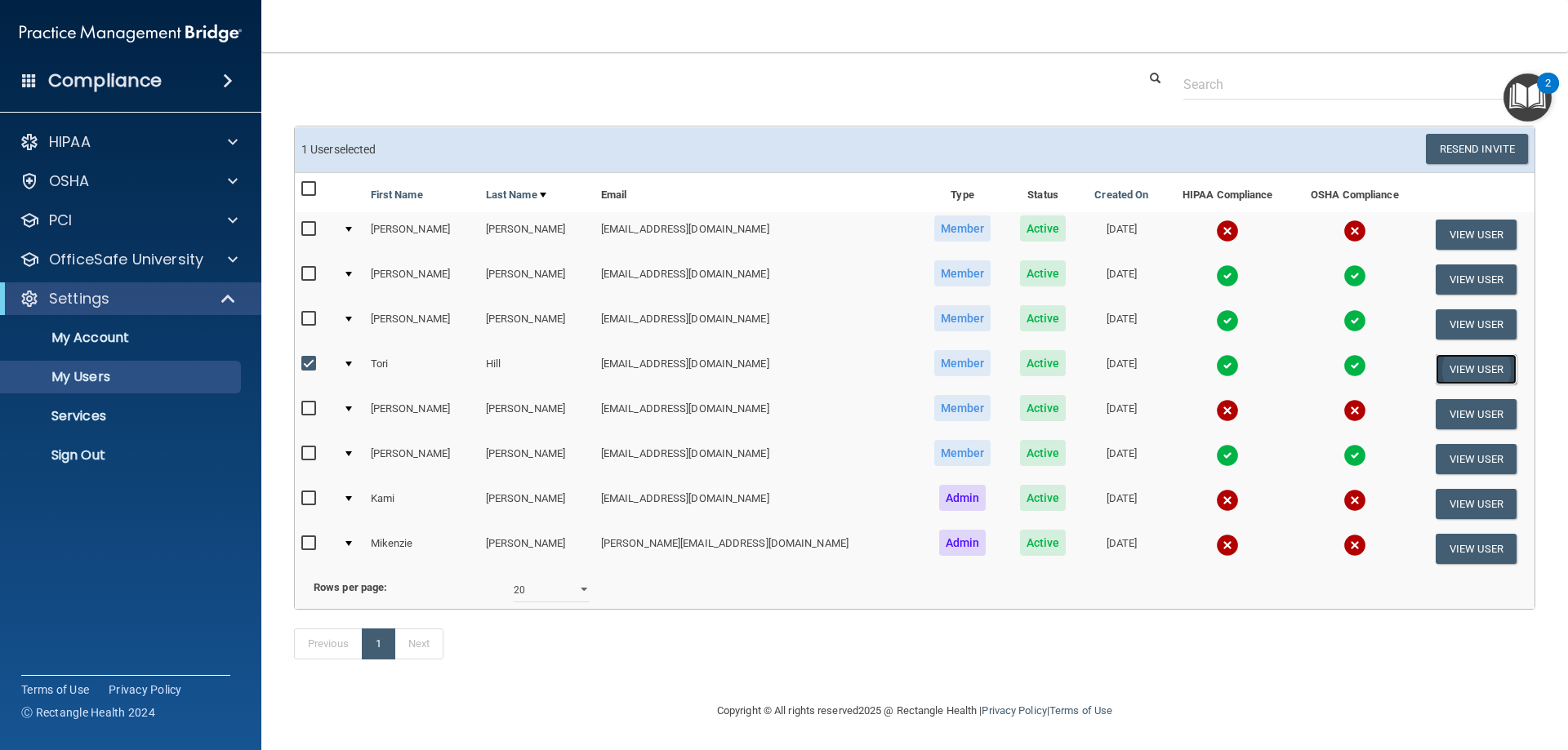
click at [1444, 355] on button "View User" at bounding box center [1476, 370] width 81 height 30
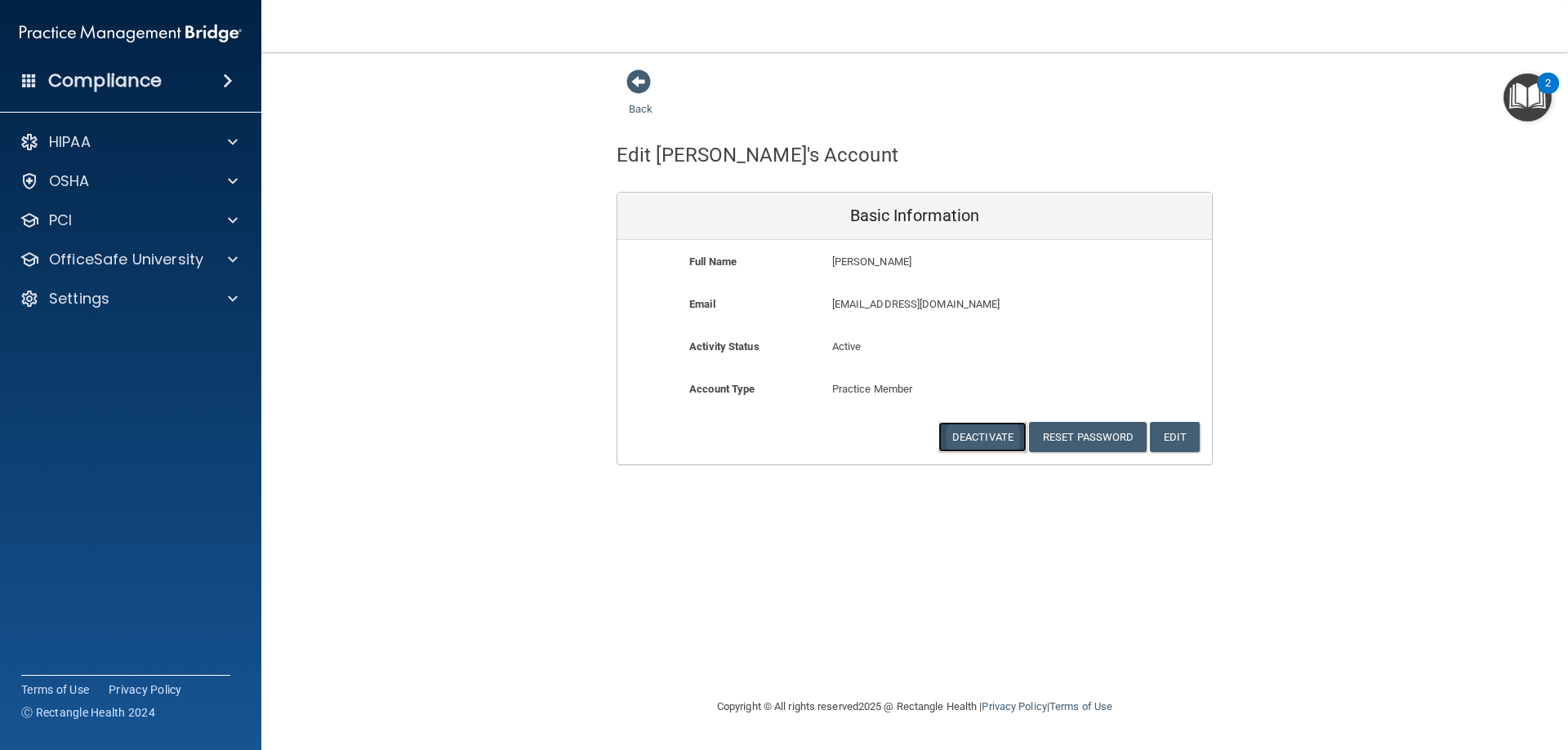
click at [964, 435] on button "Deactivate" at bounding box center [982, 437] width 88 height 30
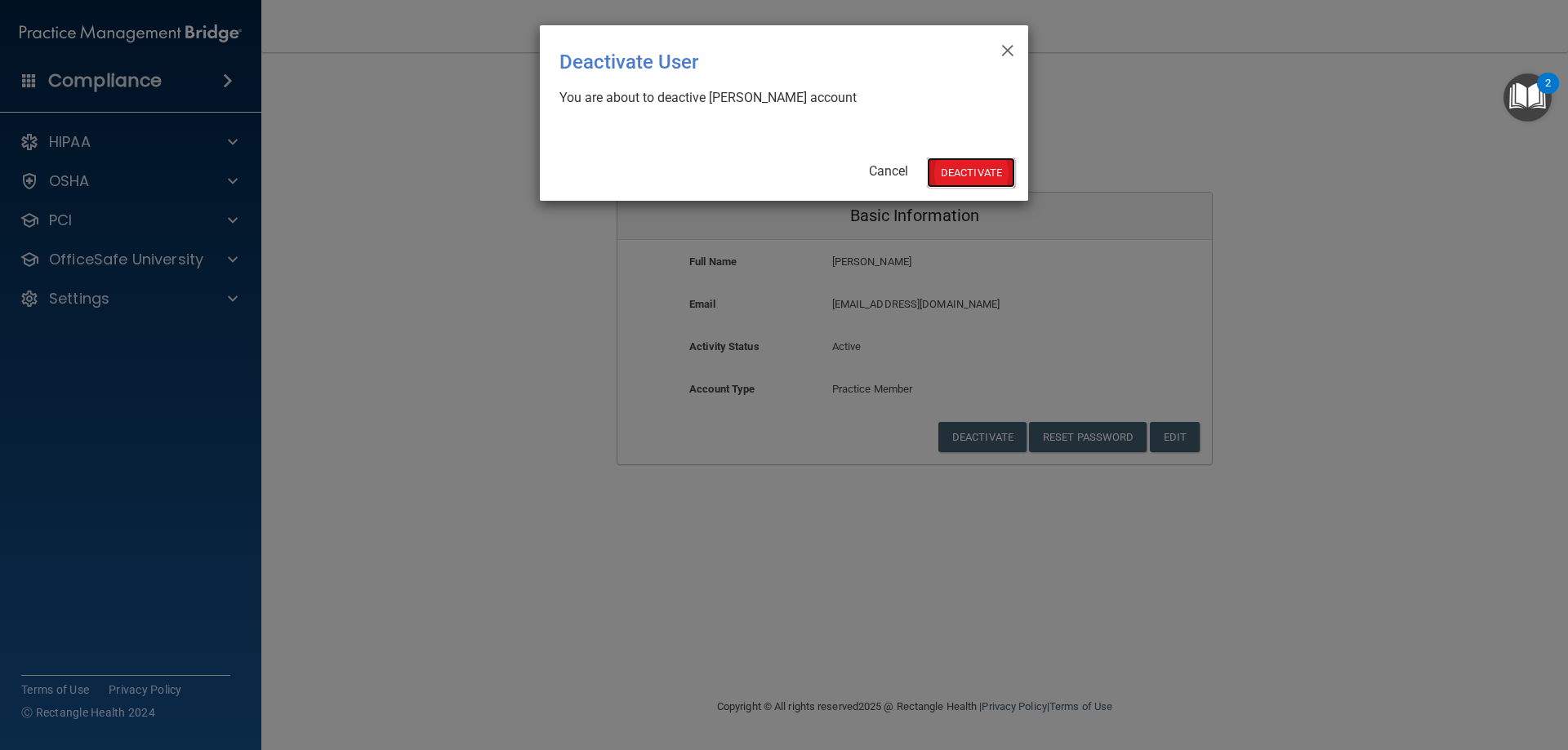
click at [958, 166] on button "Deactivate" at bounding box center [971, 173] width 88 height 30
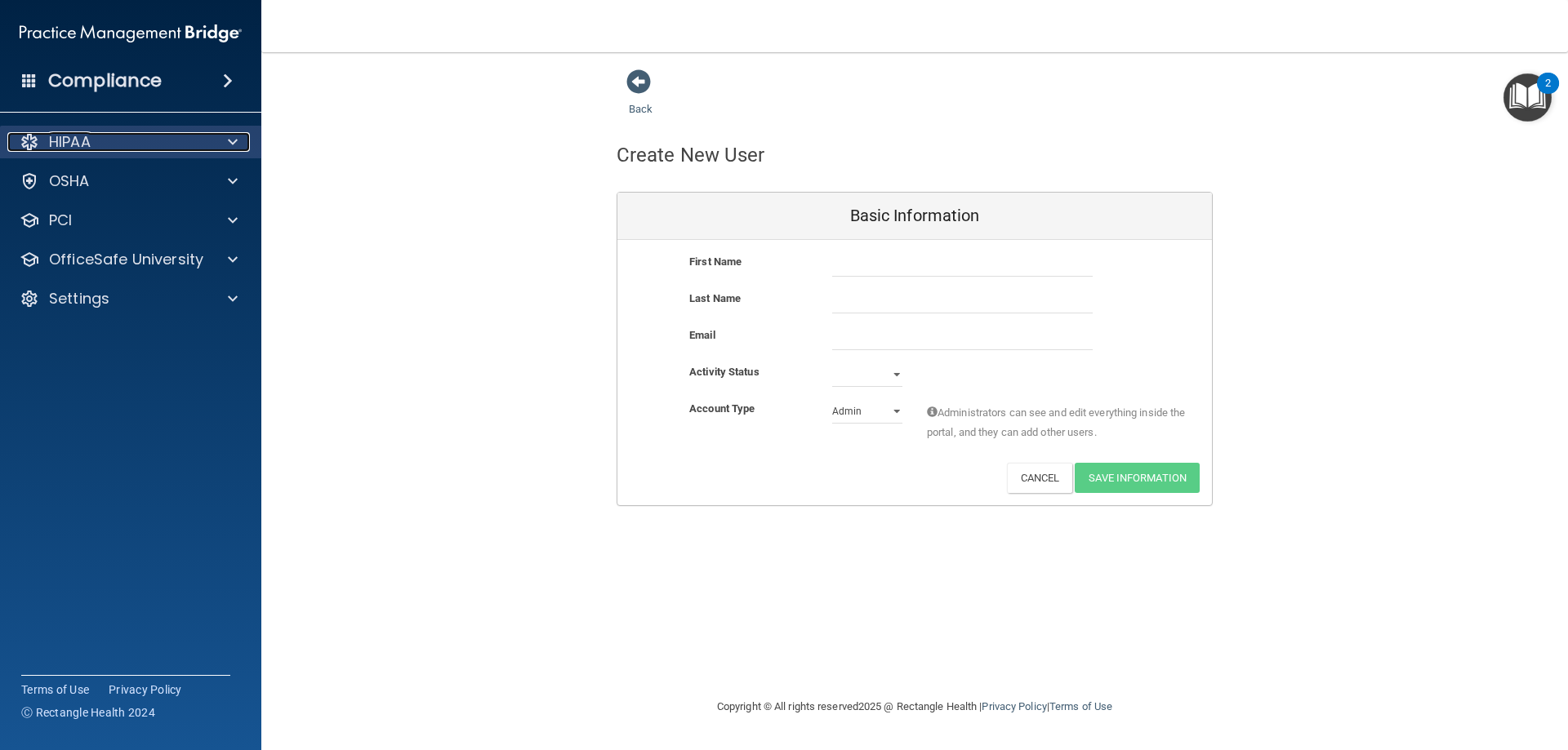
click at [94, 133] on div "HIPAA" at bounding box center [108, 142] width 202 height 19
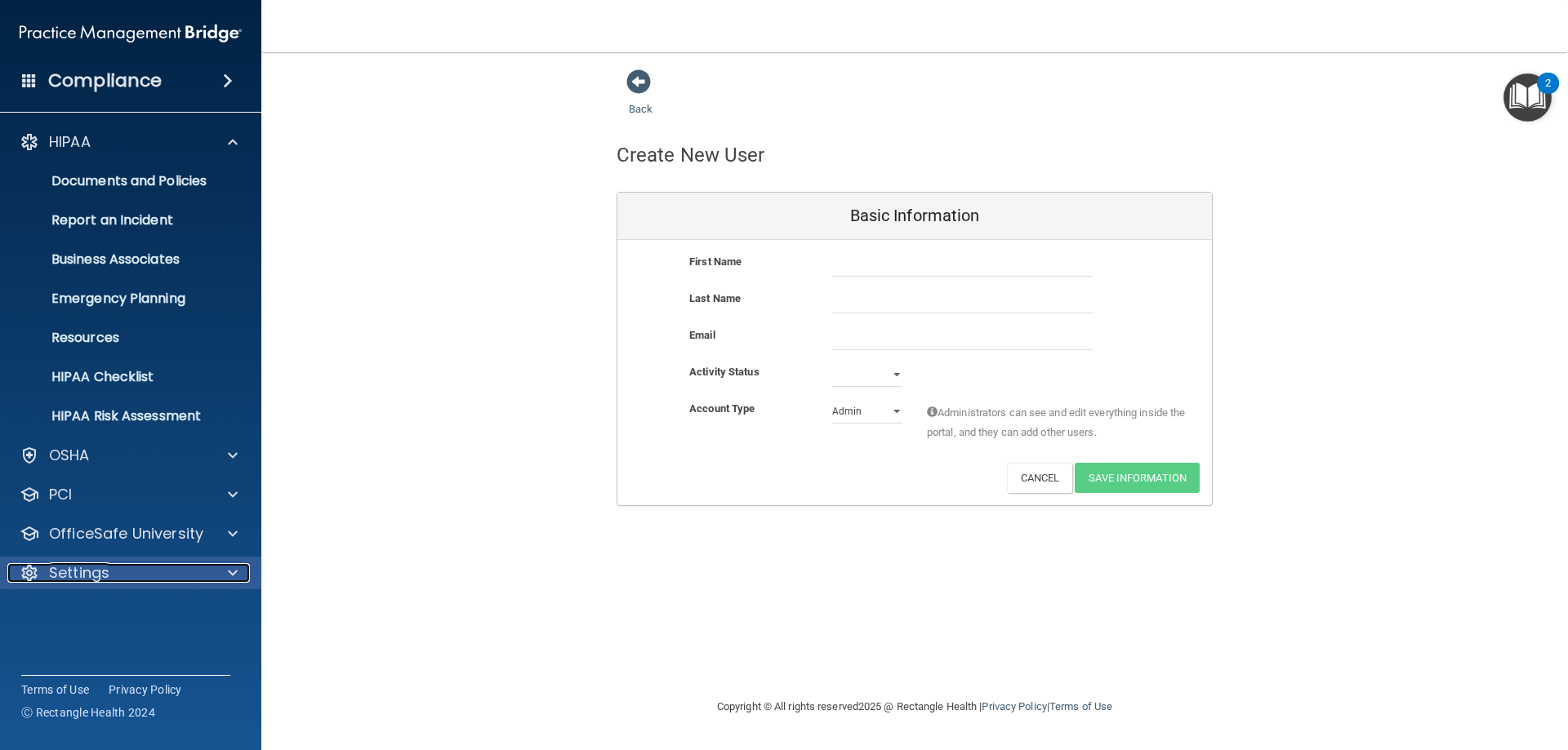
click at [110, 568] on div "Settings" at bounding box center [108, 573] width 202 height 19
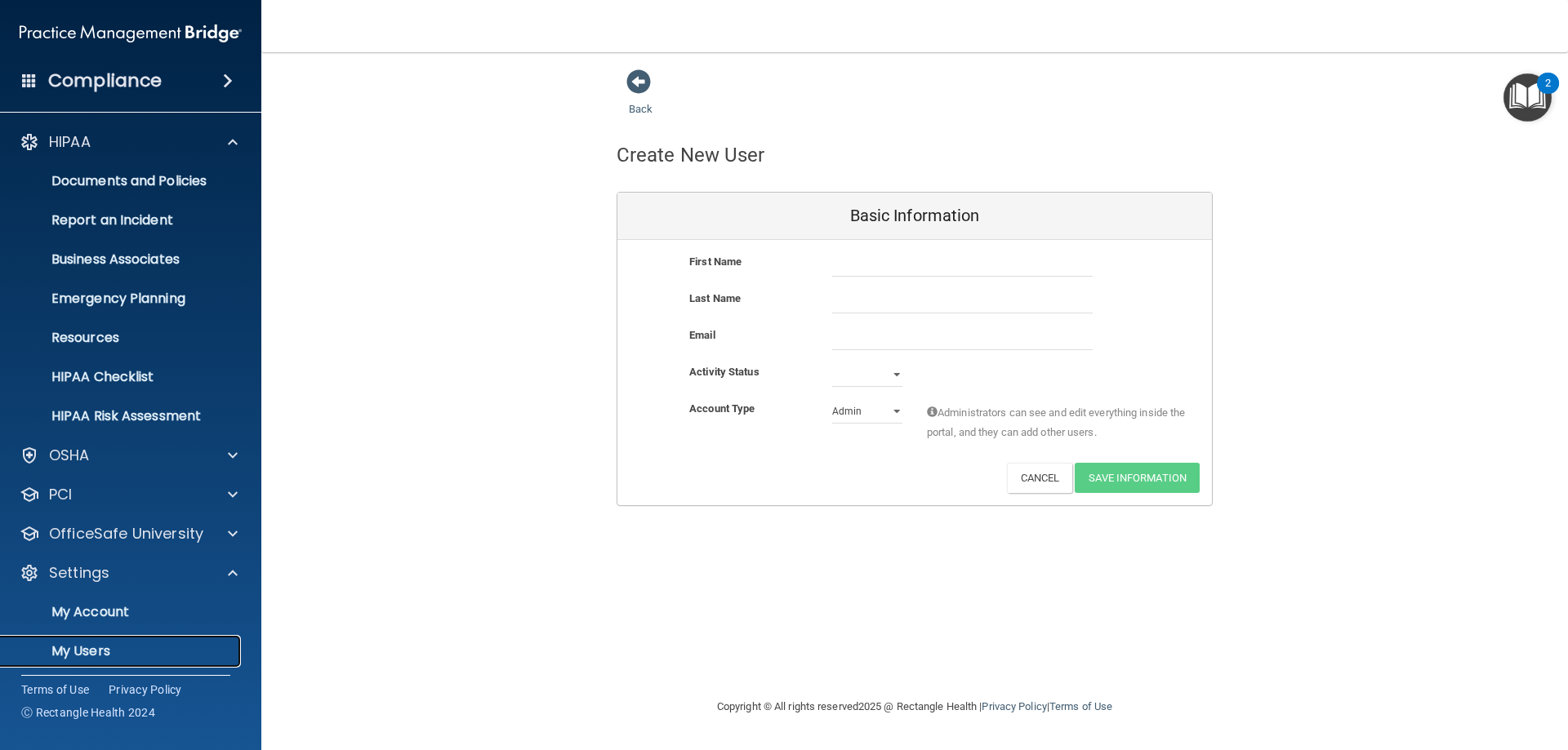
click at [113, 654] on p "My Users" at bounding box center [122, 651] width 223 height 17
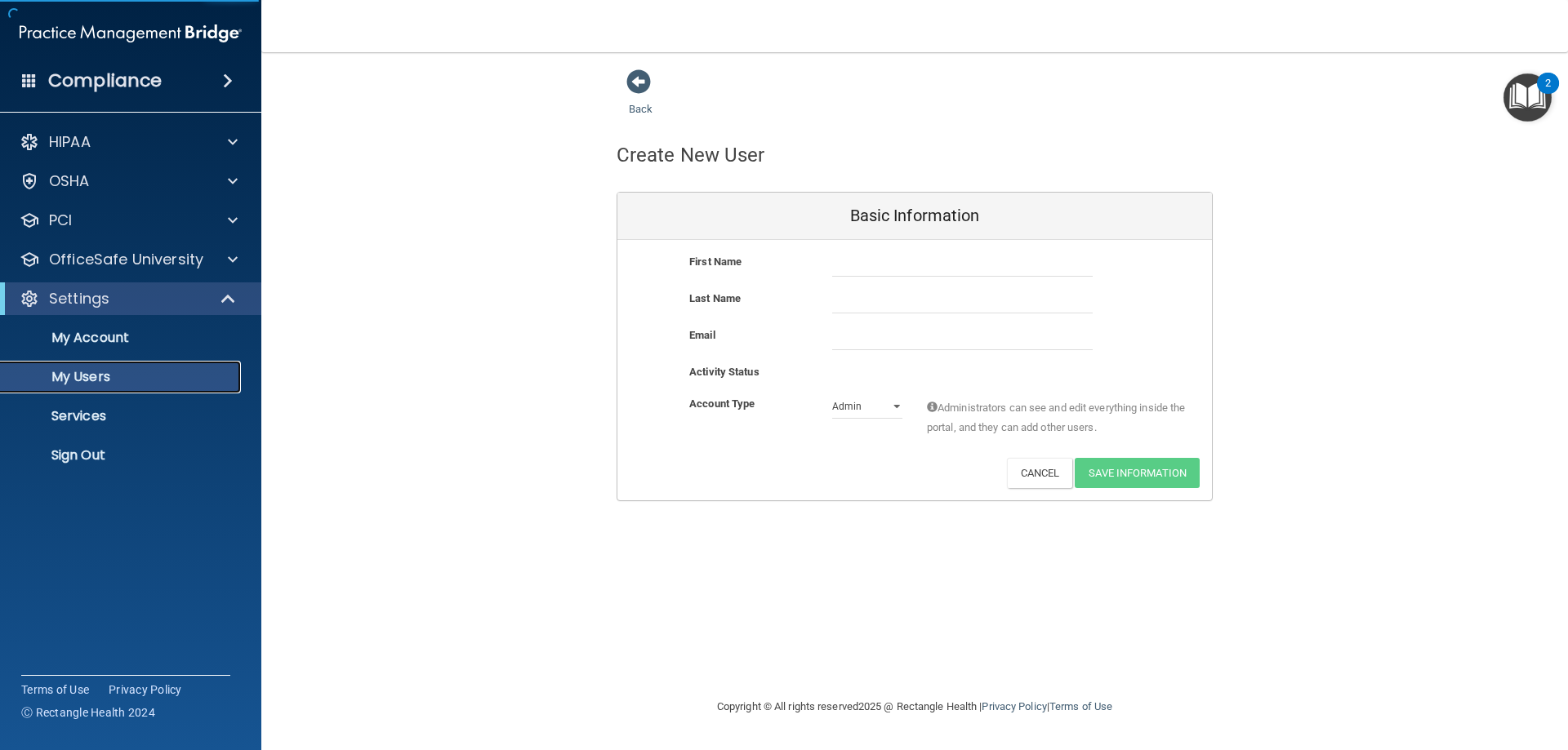
select select "20"
